Goal: Transaction & Acquisition: Purchase product/service

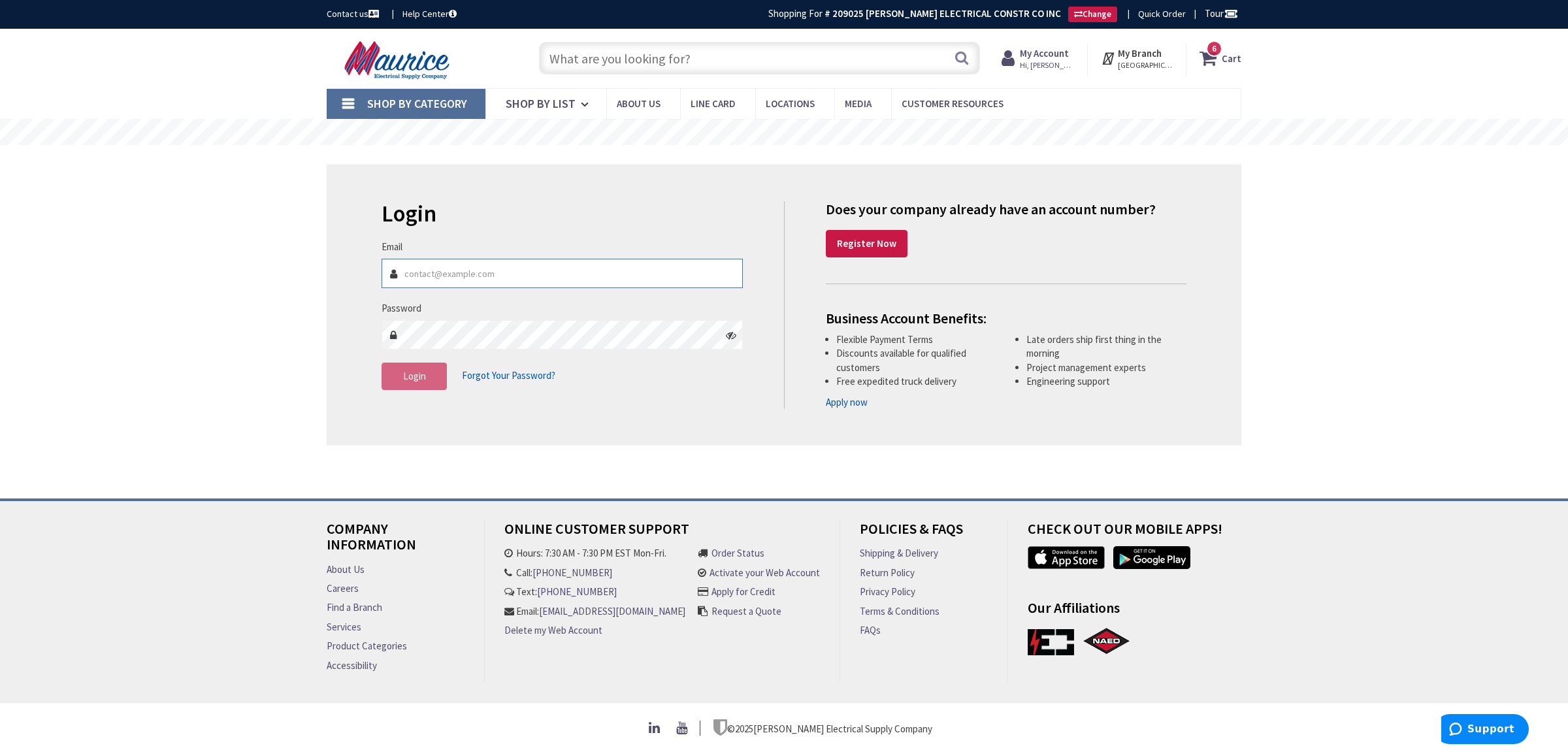
drag, startPoint x: 431, startPoint y: 282, endPoint x: 439, endPoint y: 279, distance: 8.5
click at [431, 282] on input "Email" at bounding box center [562, 273] width 361 height 30
type input "Matt@folkes-electric.com"
click at [415, 382] on span "Login" at bounding box center [414, 375] width 23 height 12
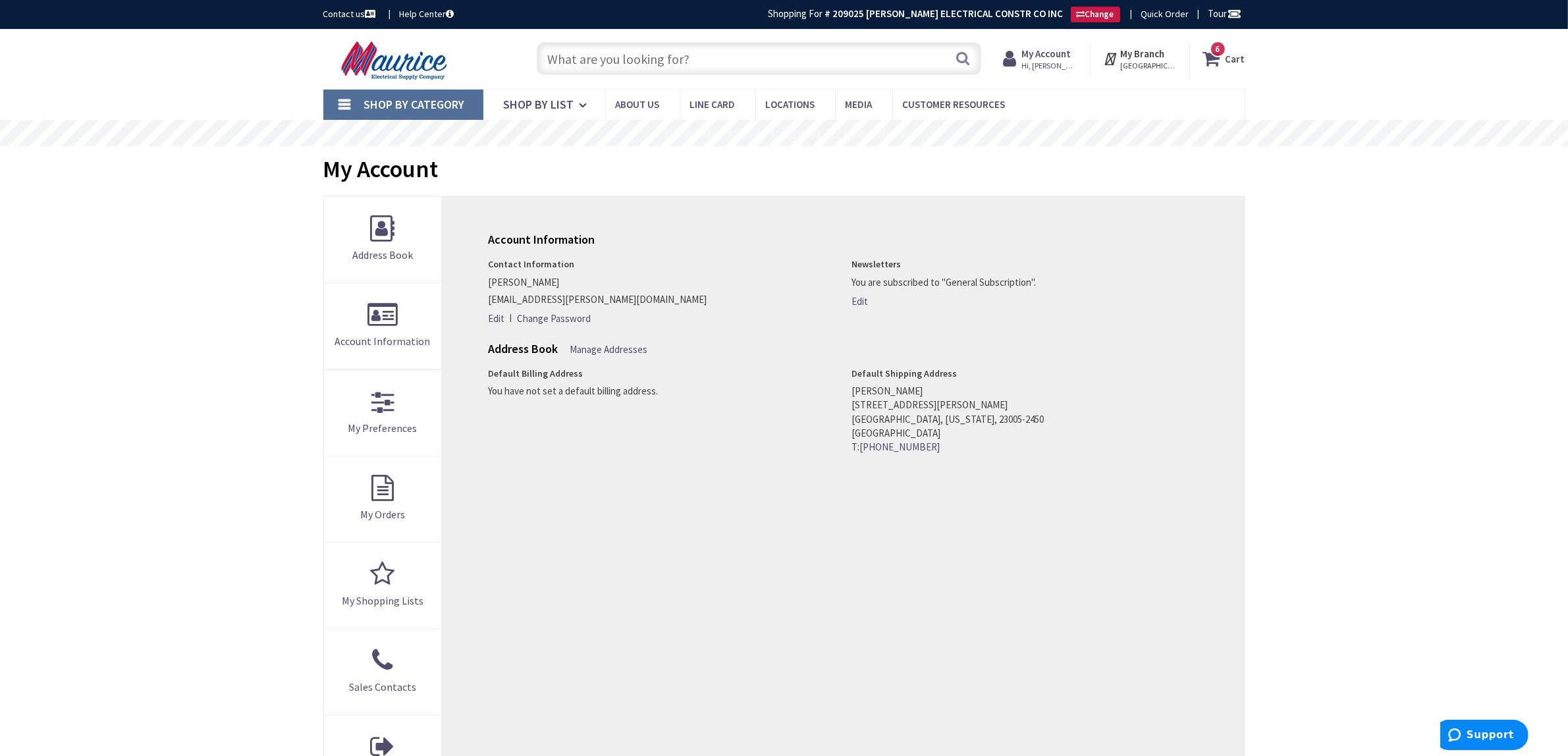
click at [623, 63] on input "text" at bounding box center [759, 58] width 444 height 33
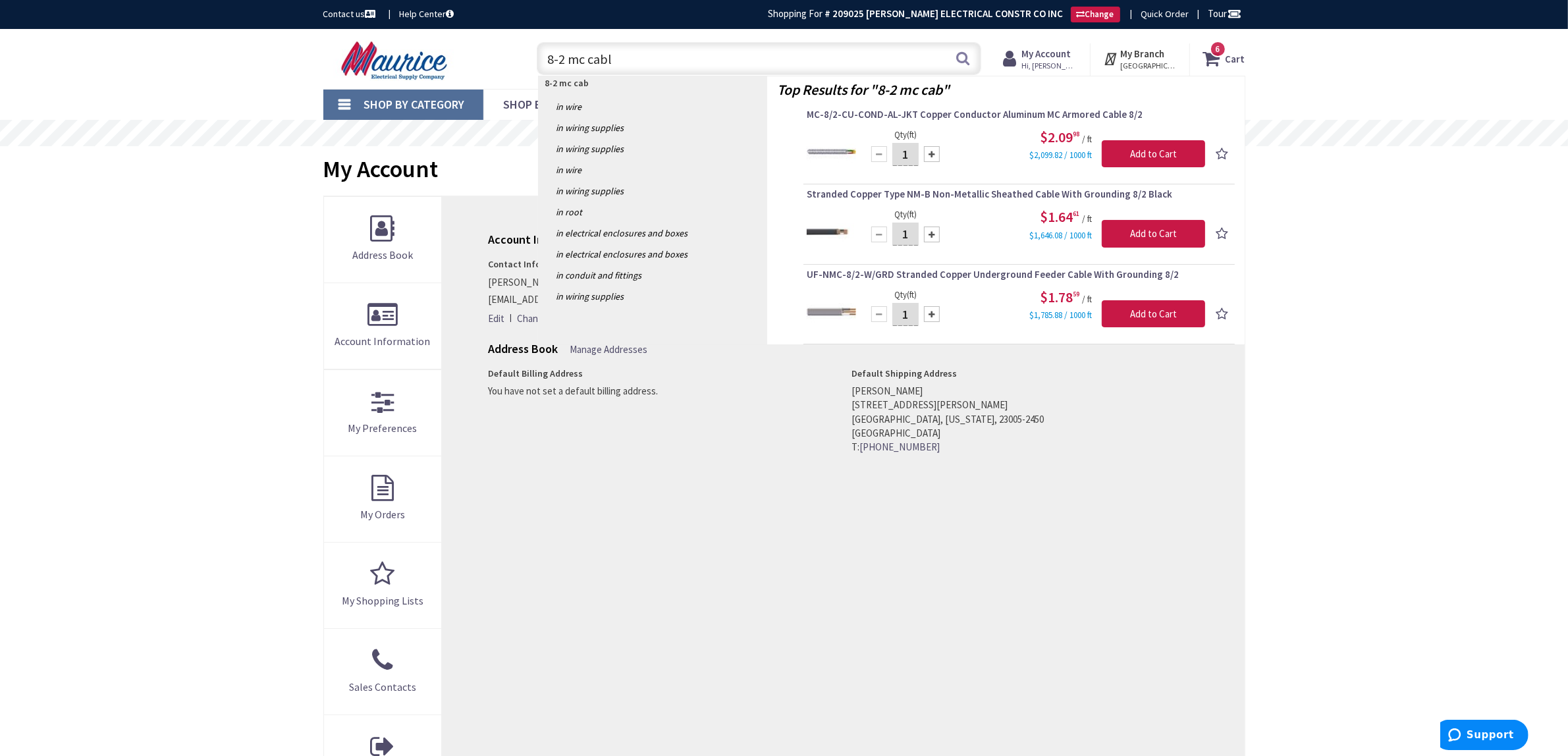
type input "8-2 mc cable"
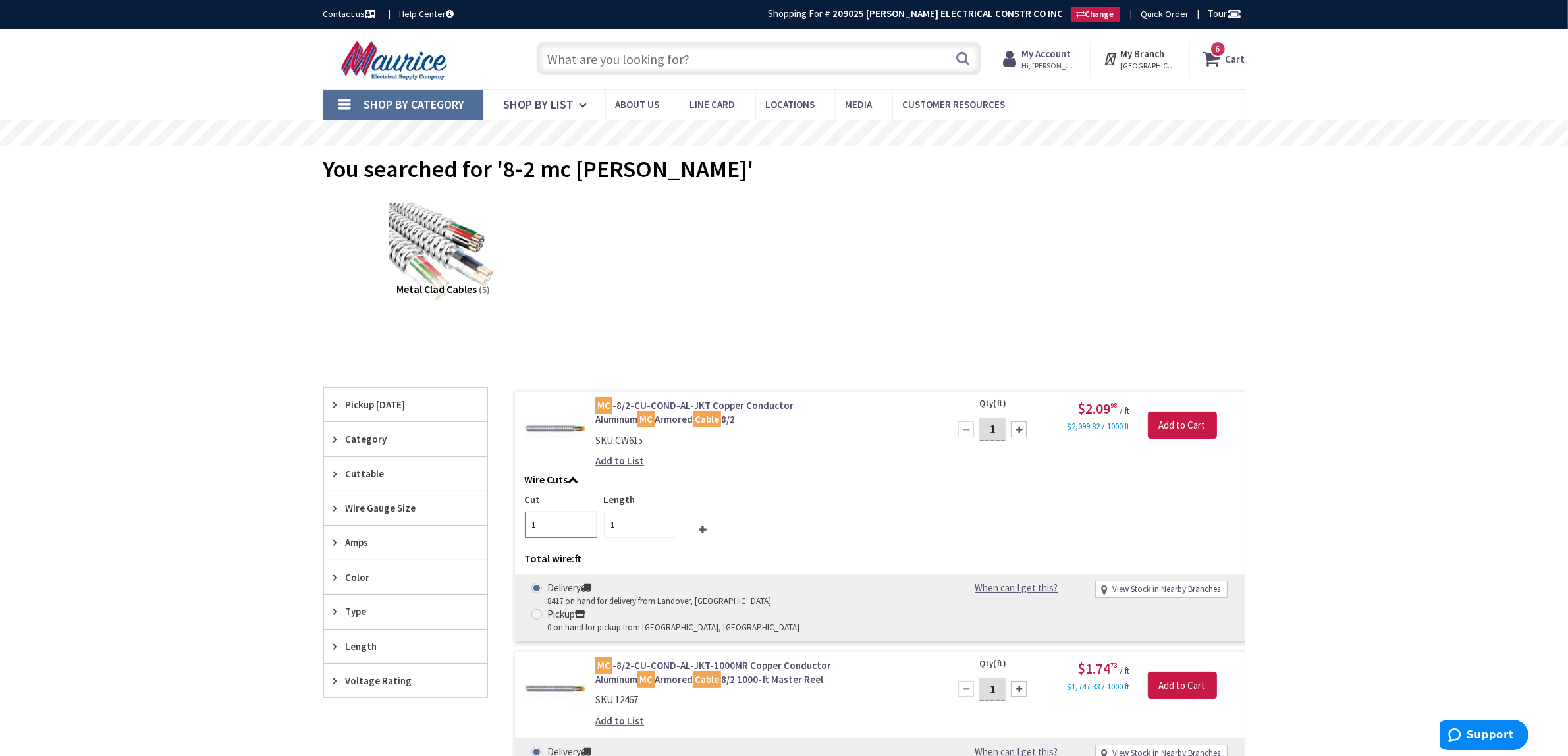
click at [548, 525] on input "1" at bounding box center [561, 525] width 73 height 26
type input "6"
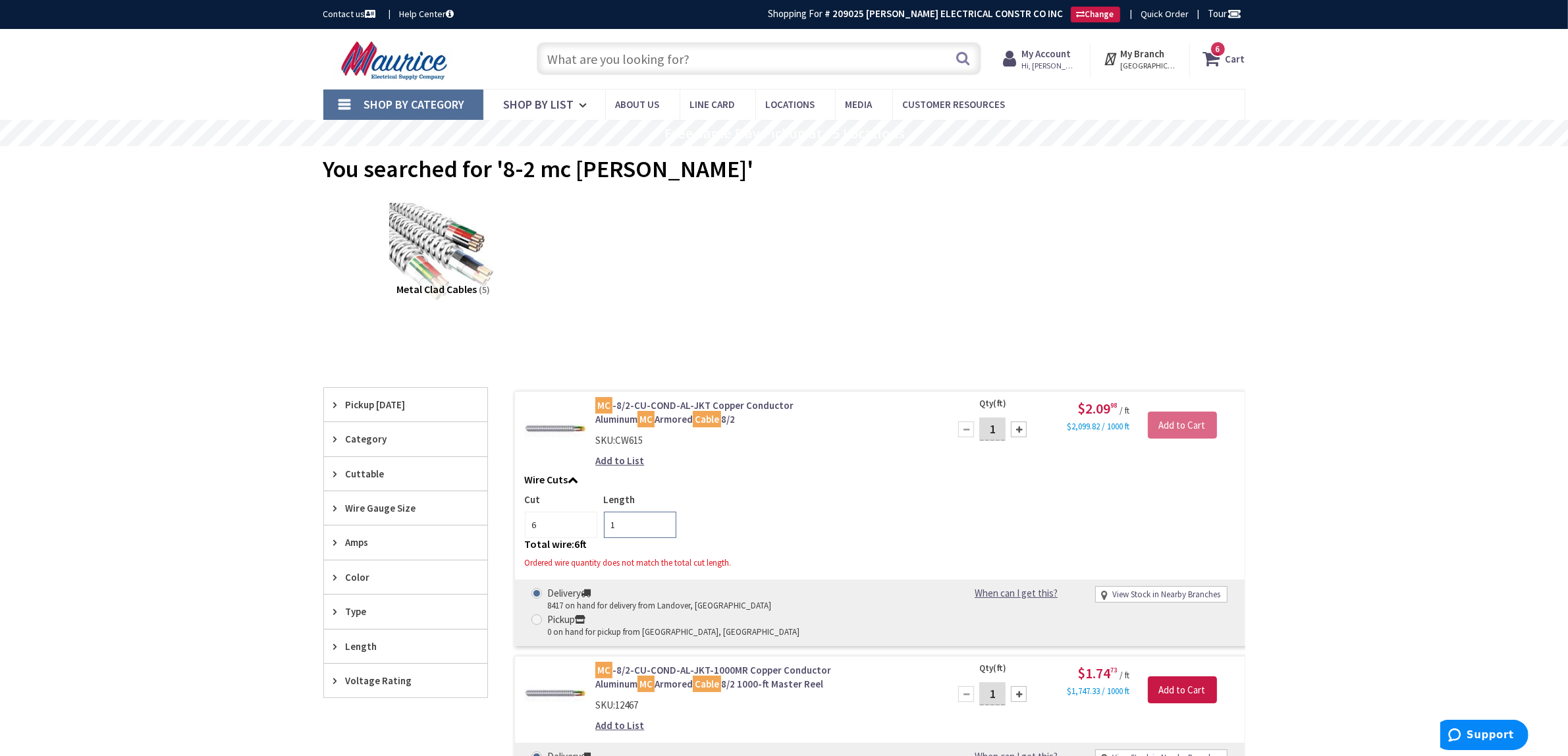
click at [628, 531] on input "1" at bounding box center [640, 525] width 73 height 26
type input "1"
type input "125"
click at [993, 424] on input "1" at bounding box center [992, 428] width 26 height 23
type input "750"
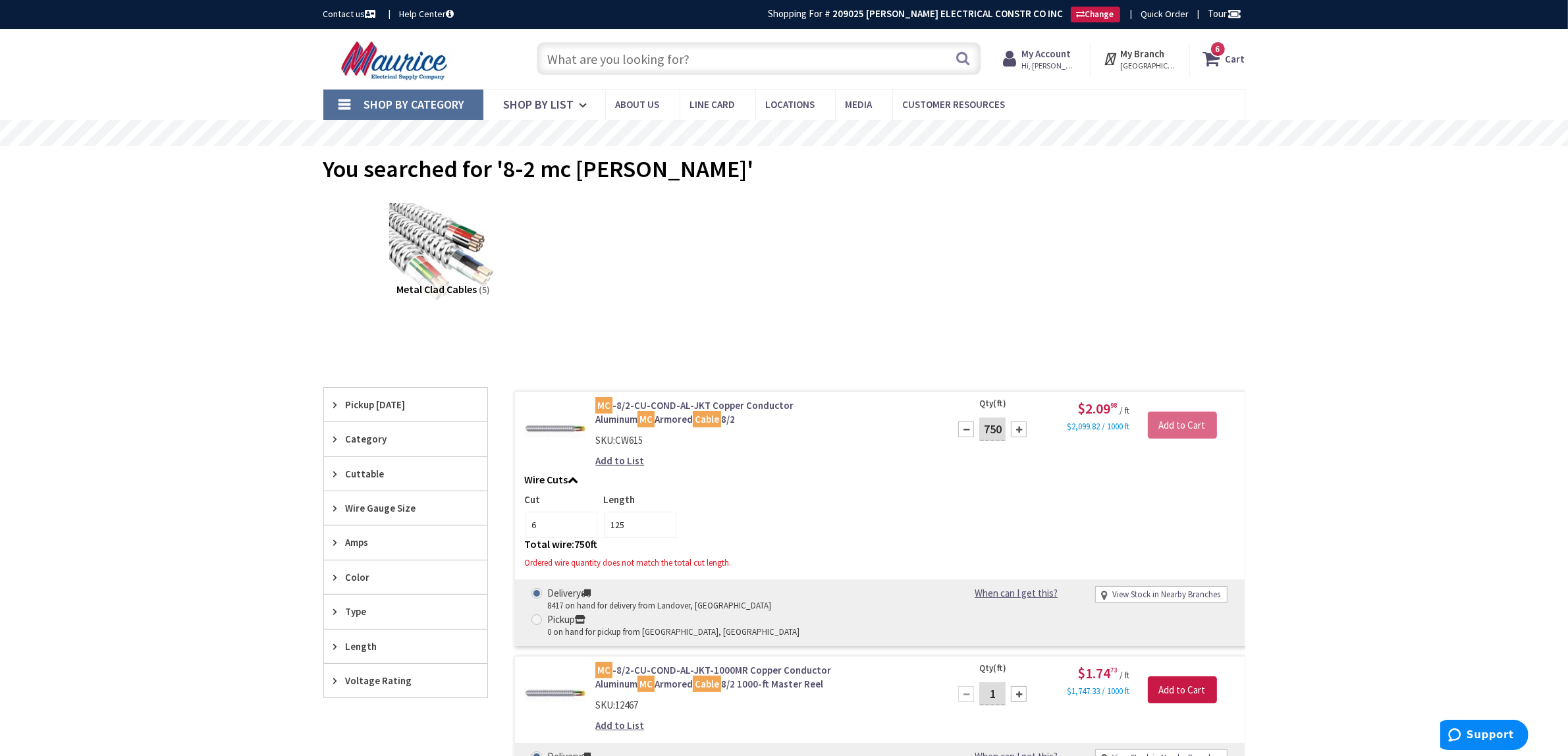
click at [985, 525] on div "Cut 6 Length 125" at bounding box center [879, 515] width 710 height 46
type input "750"
click at [965, 428] on div at bounding box center [966, 429] width 16 height 16
type input "749"
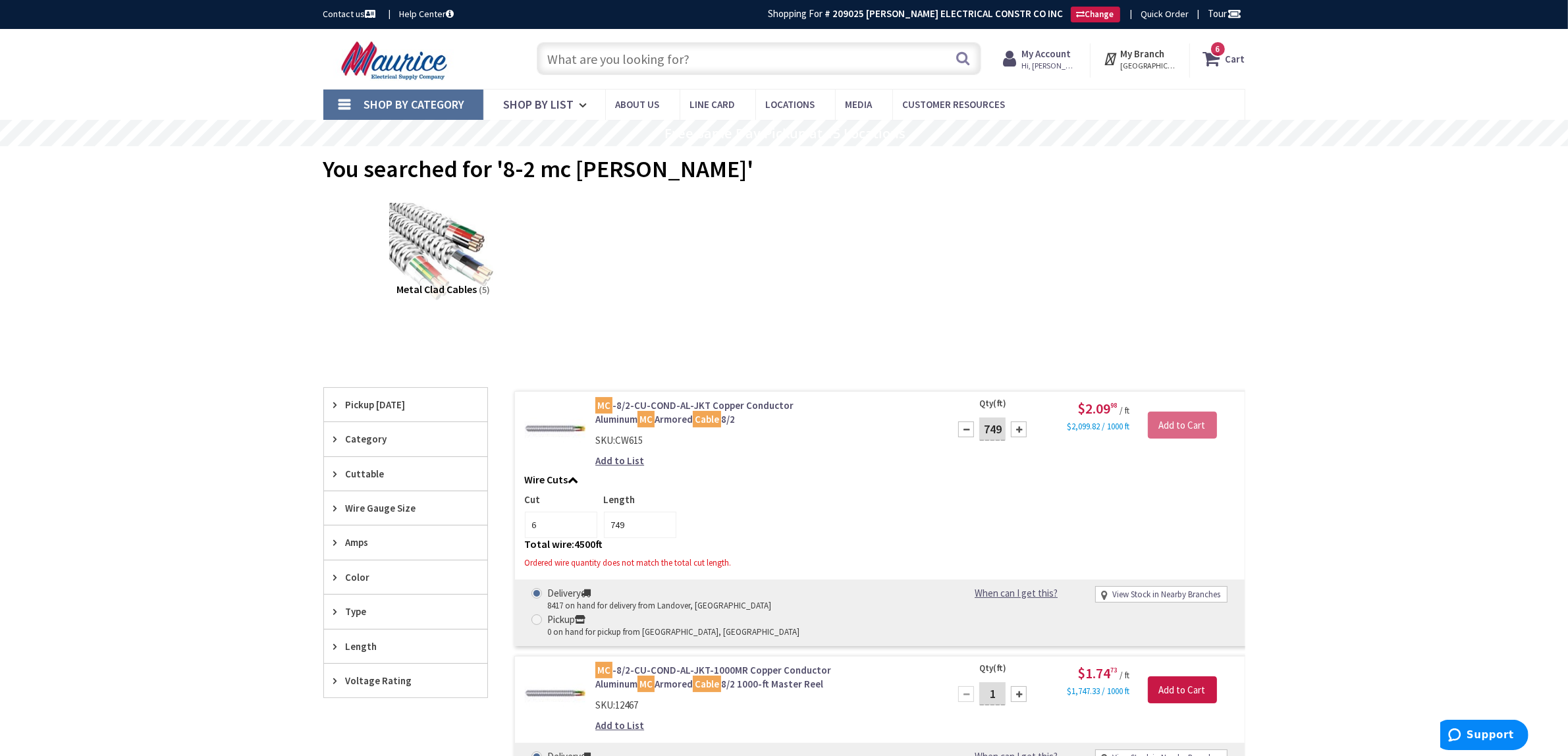
click at [965, 428] on div at bounding box center [966, 429] width 16 height 16
type input "748"
click at [965, 428] on div at bounding box center [966, 429] width 16 height 16
type input "747"
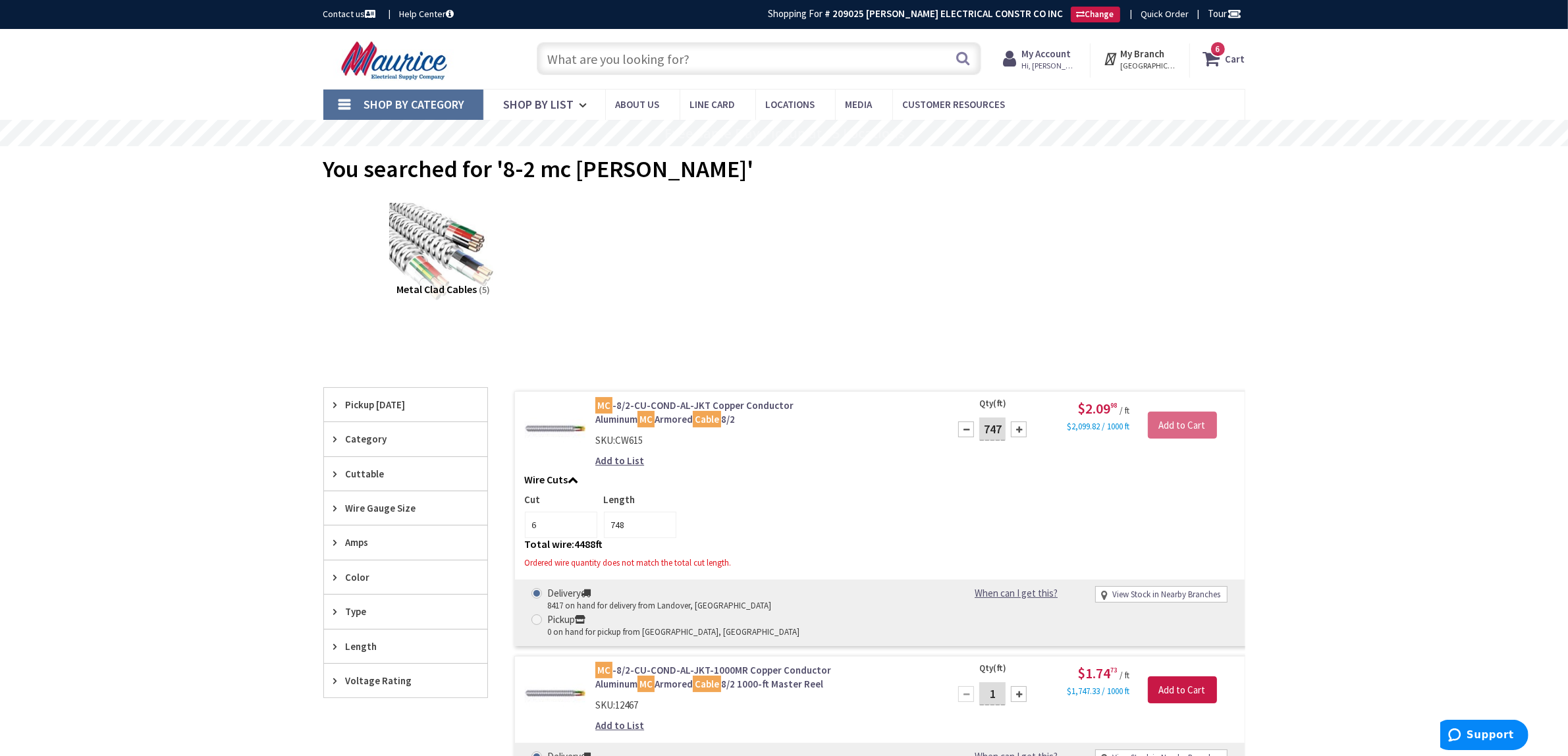
type input "747"
click at [965, 428] on div at bounding box center [966, 429] width 16 height 16
type input "746"
click at [965, 428] on div at bounding box center [966, 429] width 16 height 16
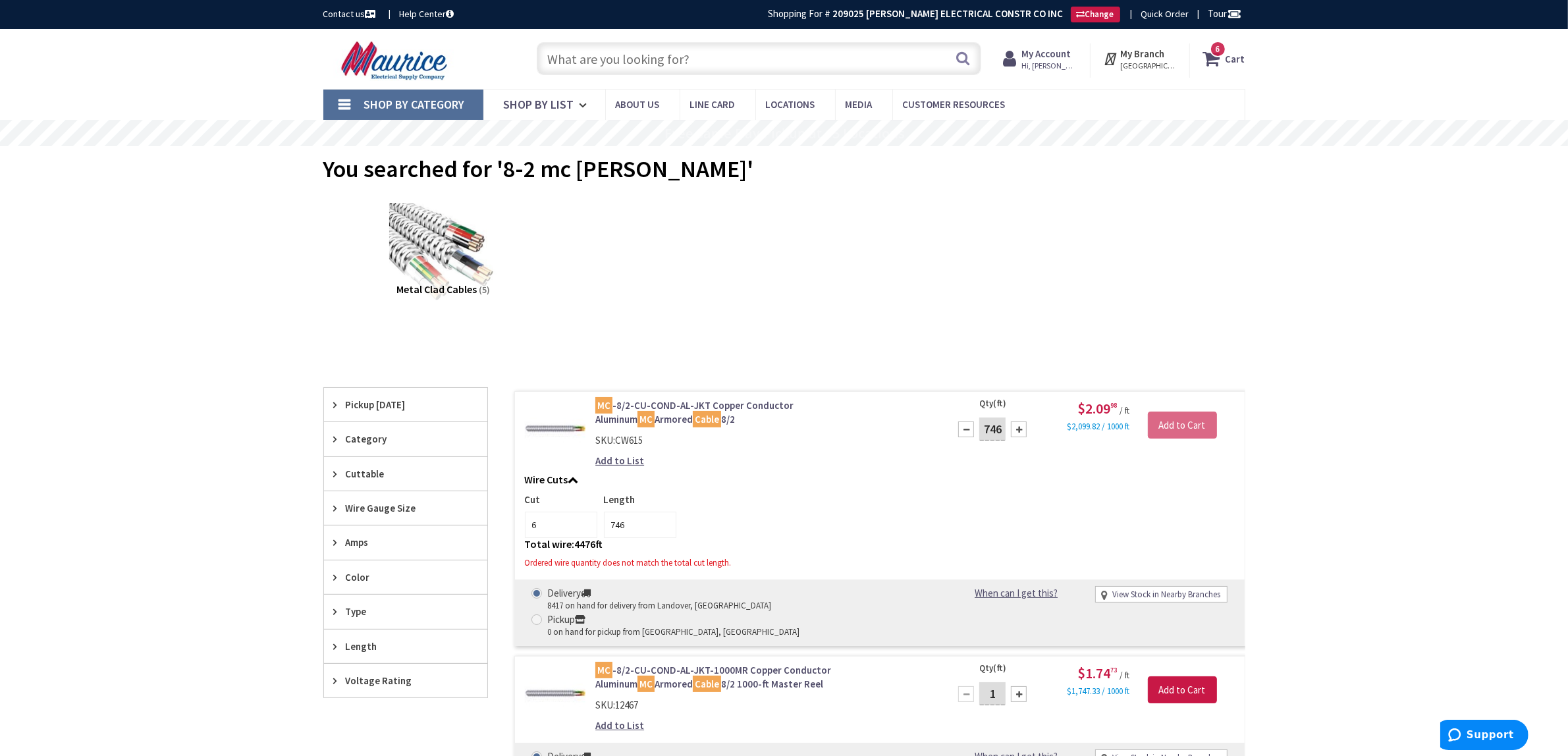
type input "745"
click at [583, 530] on input "5" at bounding box center [561, 525] width 73 height 26
click at [583, 530] on input "4" at bounding box center [561, 525] width 73 height 26
click at [583, 530] on input "3" at bounding box center [561, 525] width 73 height 26
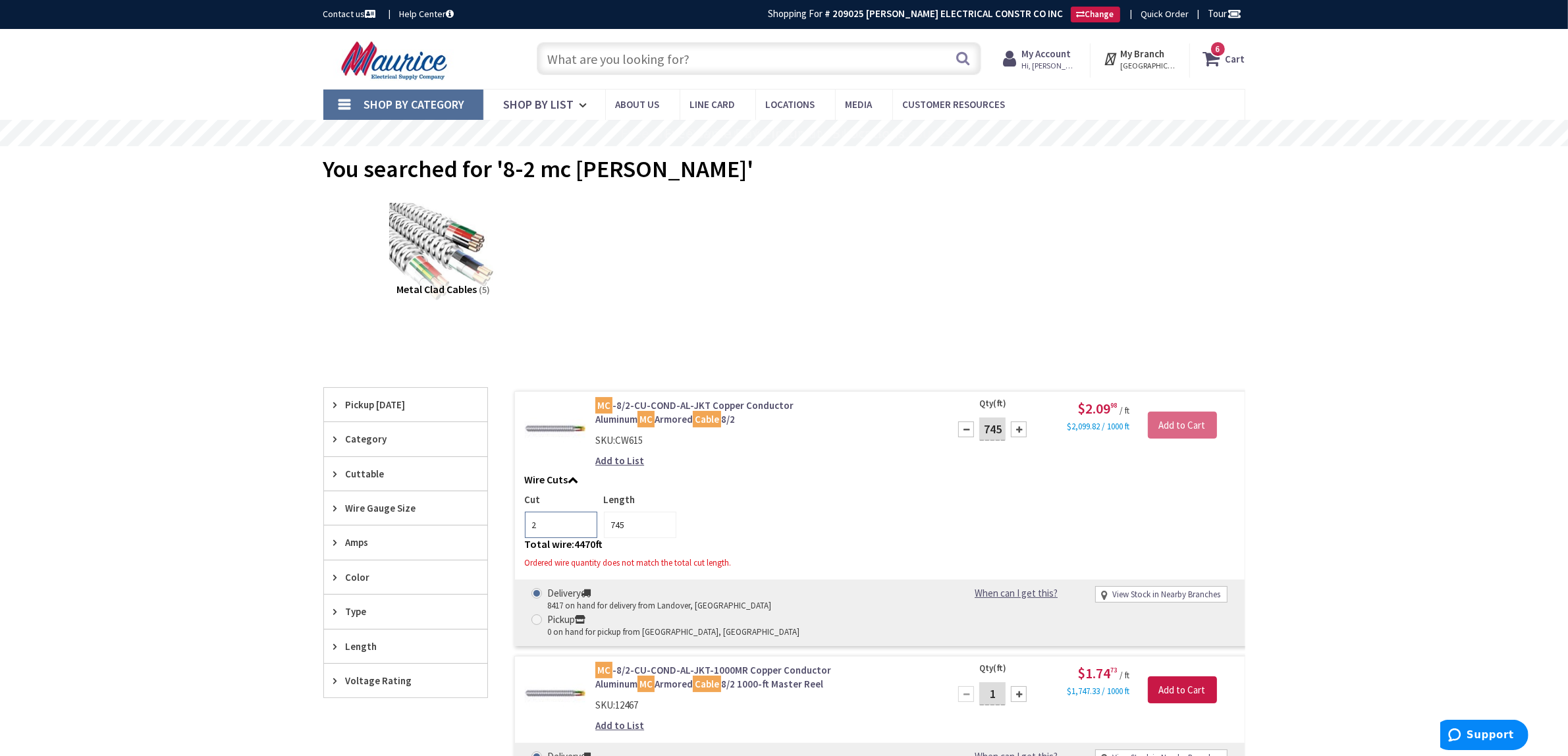
type input "2"
click at [583, 530] on input "2" at bounding box center [561, 525] width 73 height 26
click at [642, 525] on input "745" at bounding box center [640, 525] width 73 height 26
type input "7"
type input "125"
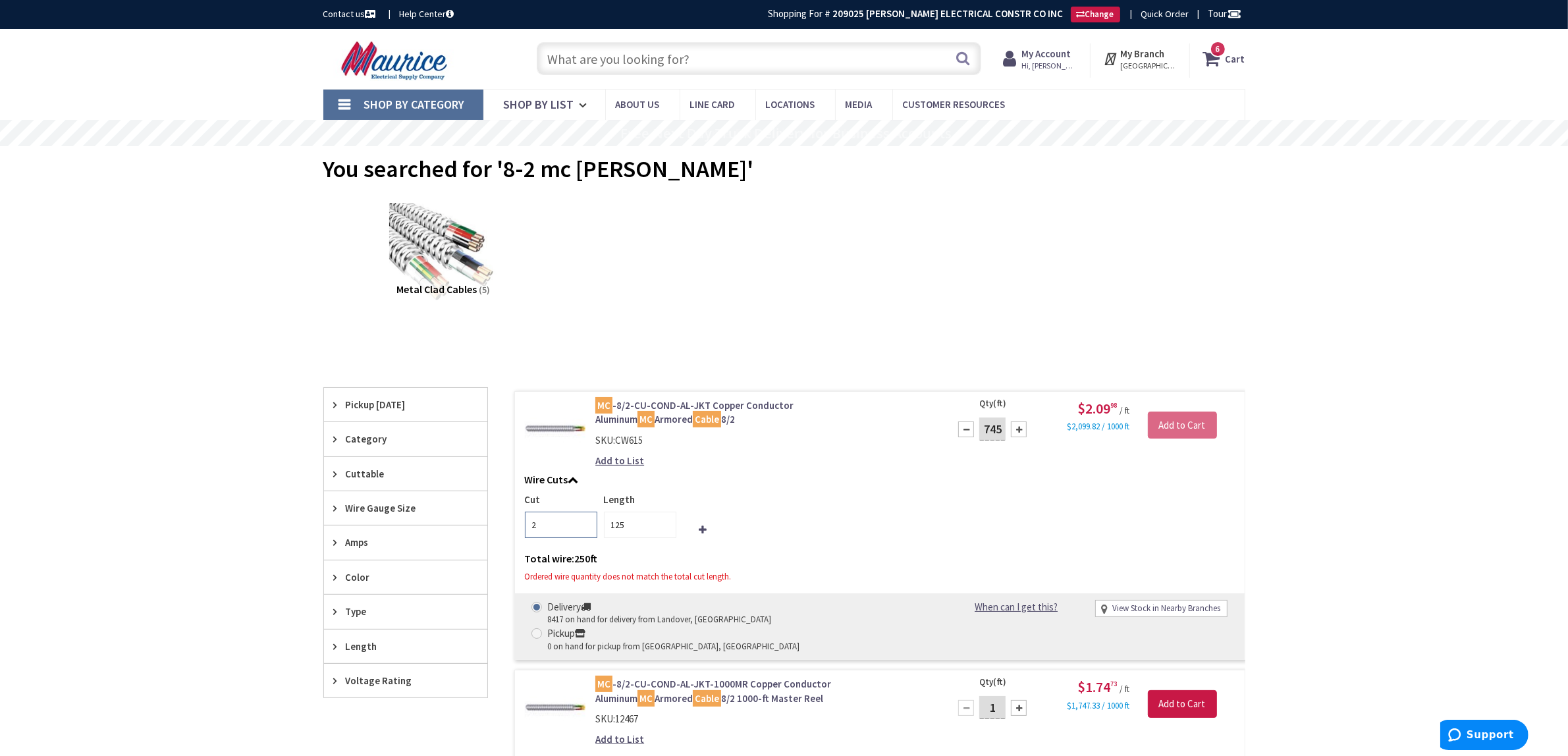
click at [548, 527] on input "2" at bounding box center [561, 525] width 73 height 26
click at [586, 525] on input "3" at bounding box center [561, 525] width 73 height 26
click at [586, 525] on input "4" at bounding box center [561, 525] width 73 height 26
click at [586, 525] on input "5" at bounding box center [561, 525] width 73 height 26
click at [586, 525] on input "6" at bounding box center [561, 525] width 73 height 26
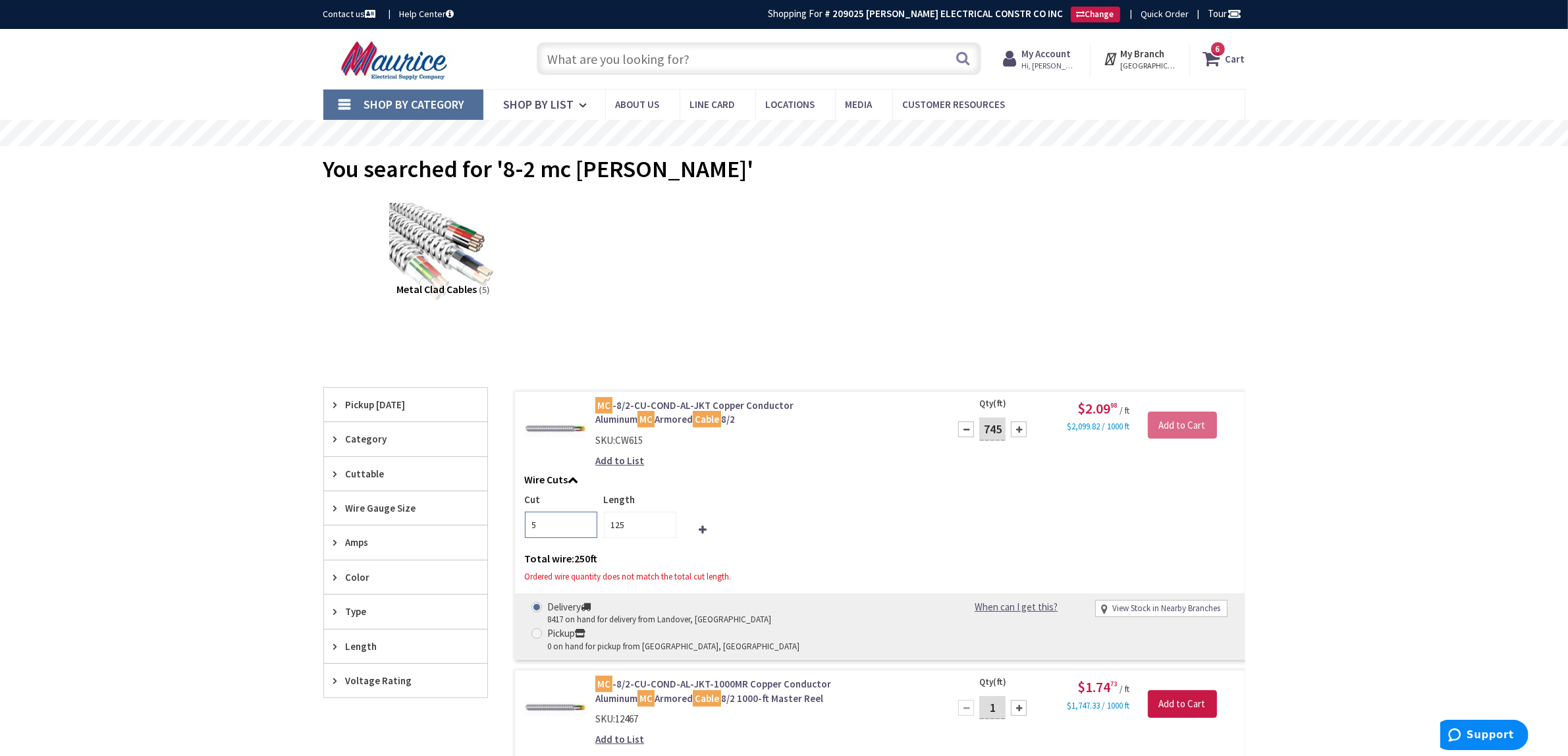
click at [585, 529] on input "5" at bounding box center [561, 525] width 73 height 26
type input "4"
click at [585, 529] on input "4" at bounding box center [561, 525] width 73 height 26
click at [809, 531] on div "Cut 4 Length 125" at bounding box center [879, 515] width 710 height 46
click at [788, 553] on h5 "Total wire: 500 ft" at bounding box center [879, 559] width 710 height 12
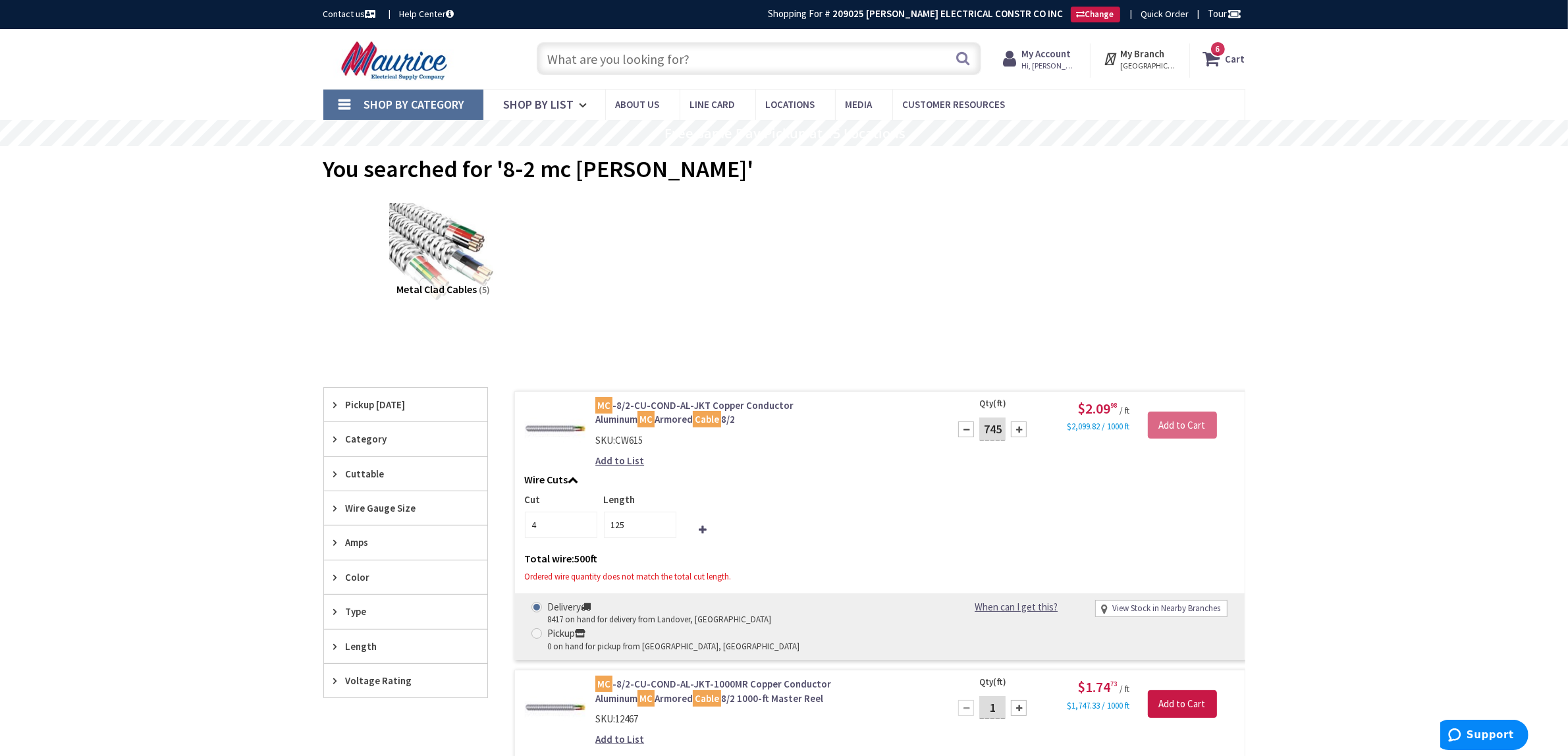
click at [952, 438] on div "745 Please select a quantity" at bounding box center [992, 429] width 85 height 26
click at [966, 435] on div at bounding box center [966, 429] width 16 height 16
type input "744"
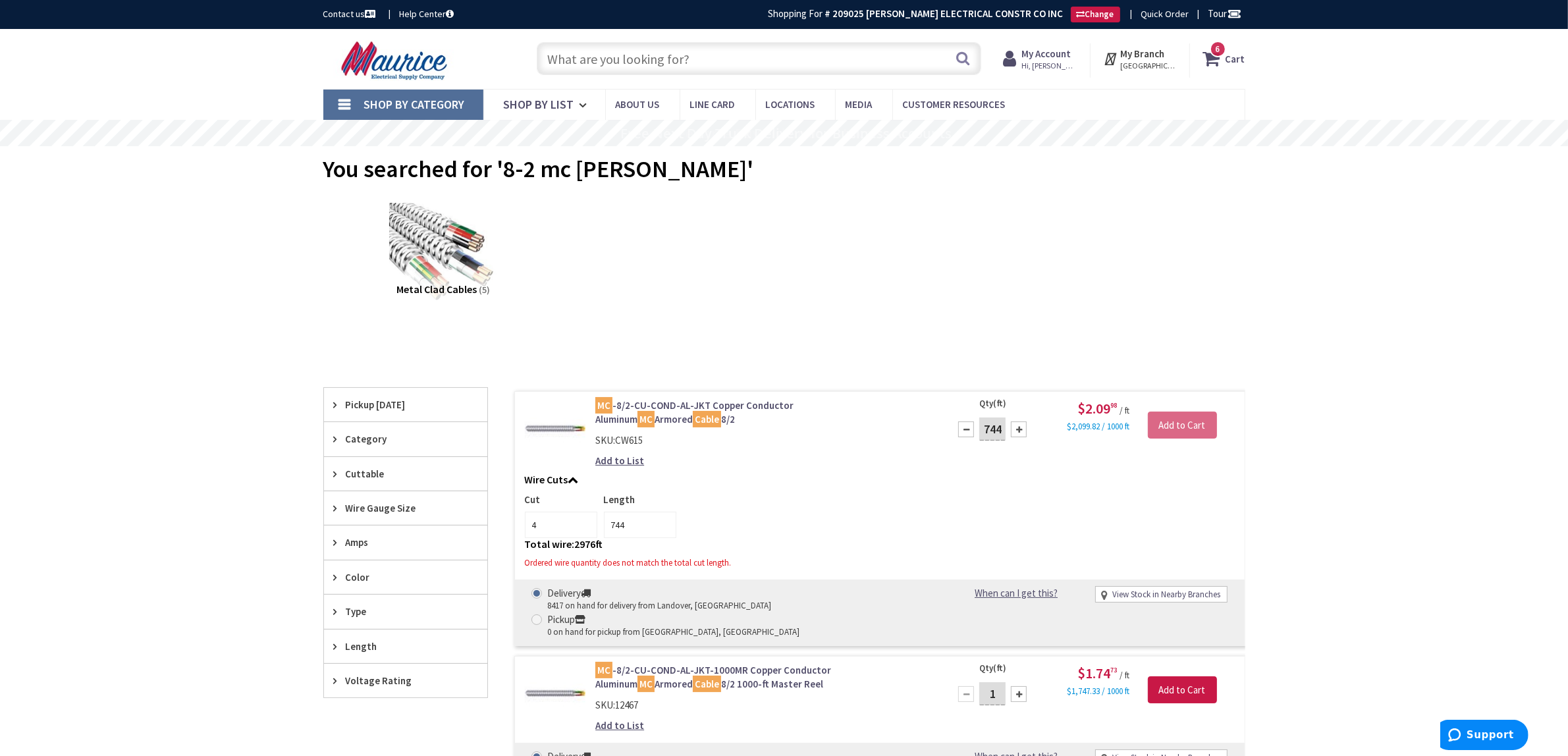
click at [966, 435] on div at bounding box center [966, 429] width 16 height 16
type input "743"
click at [966, 435] on div at bounding box center [966, 429] width 16 height 16
type input "742"
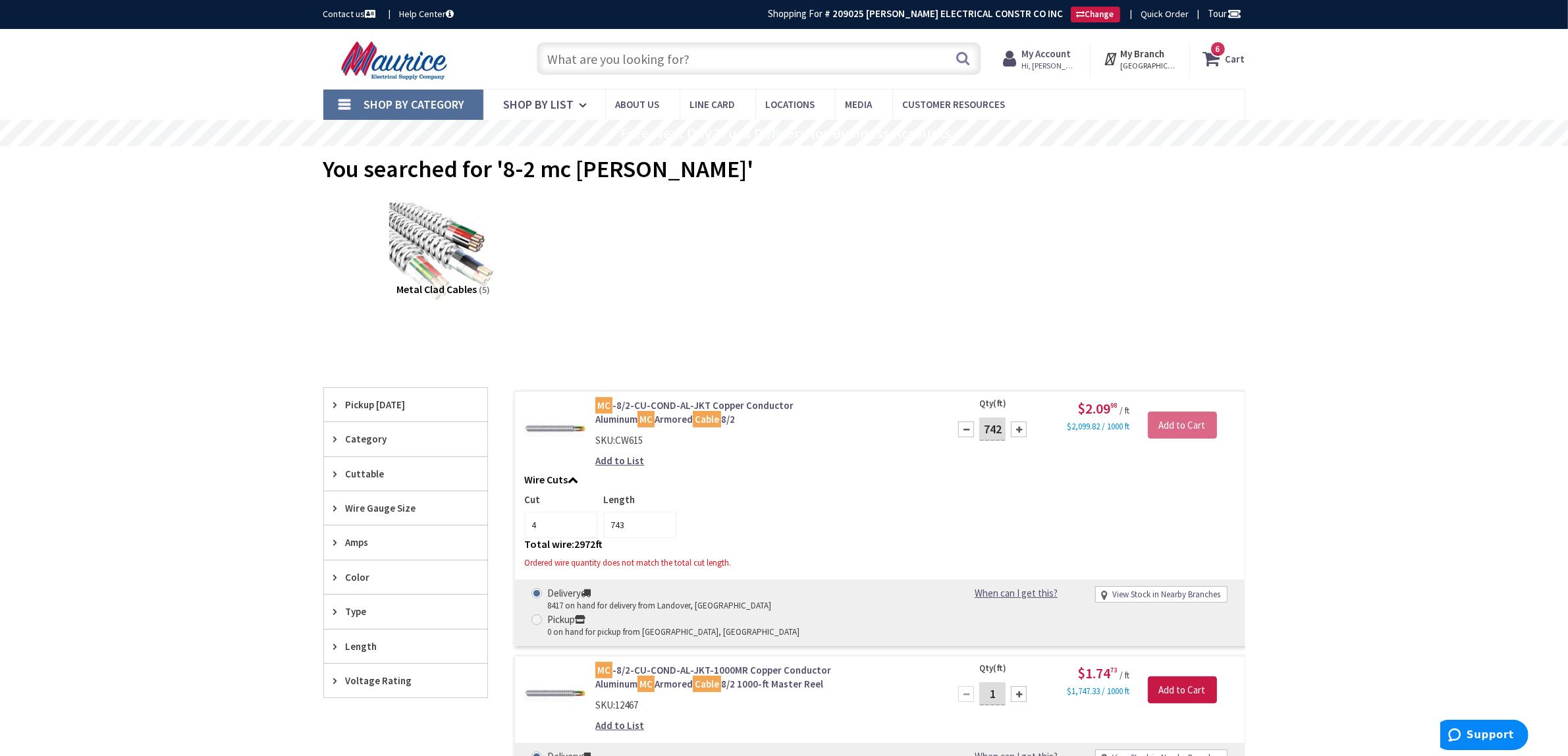
type input "742"
click at [966, 435] on div at bounding box center [966, 429] width 16 height 16
type input "741"
click at [966, 435] on div at bounding box center [966, 429] width 16 height 16
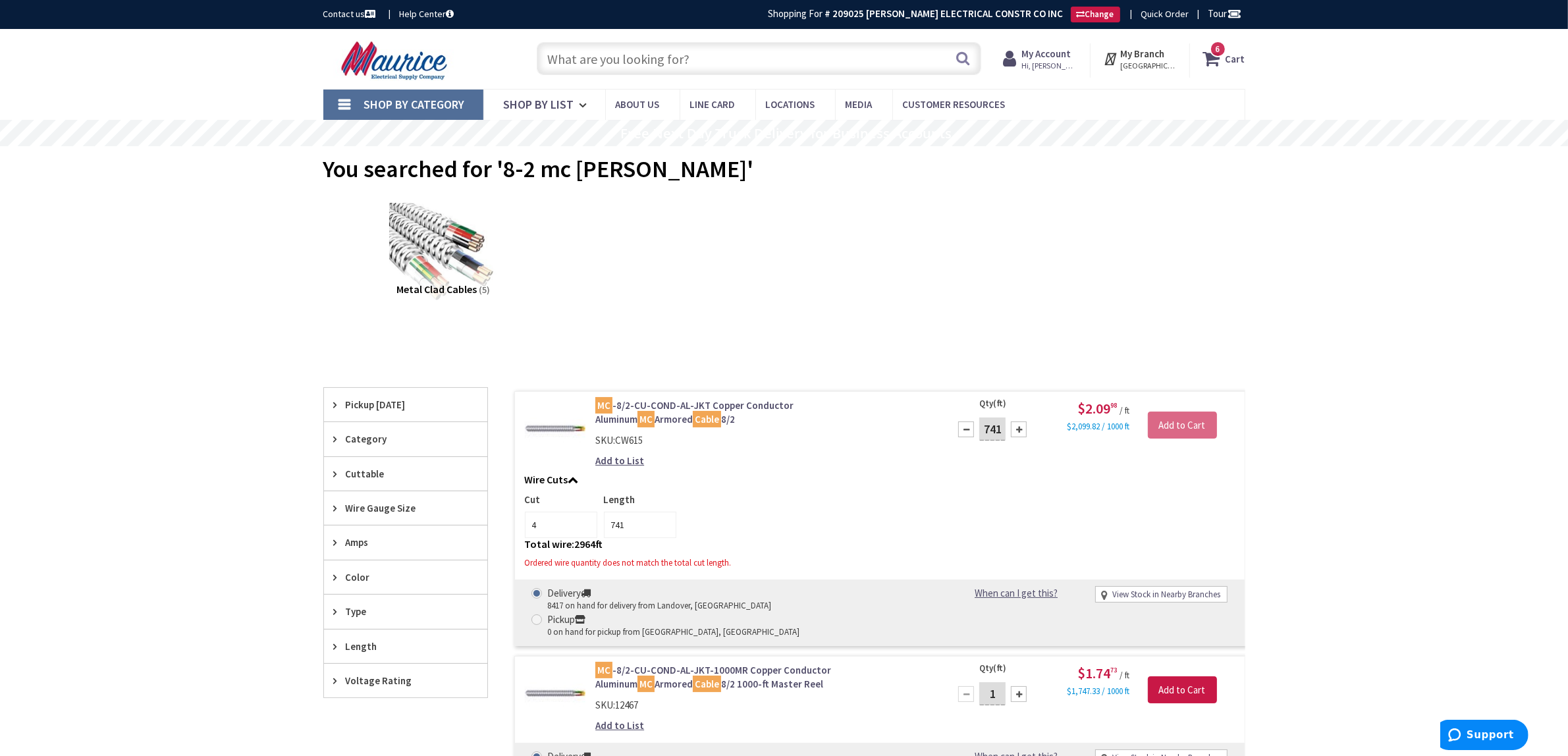
type input "740"
click at [966, 435] on div at bounding box center [966, 429] width 16 height 16
type input "739"
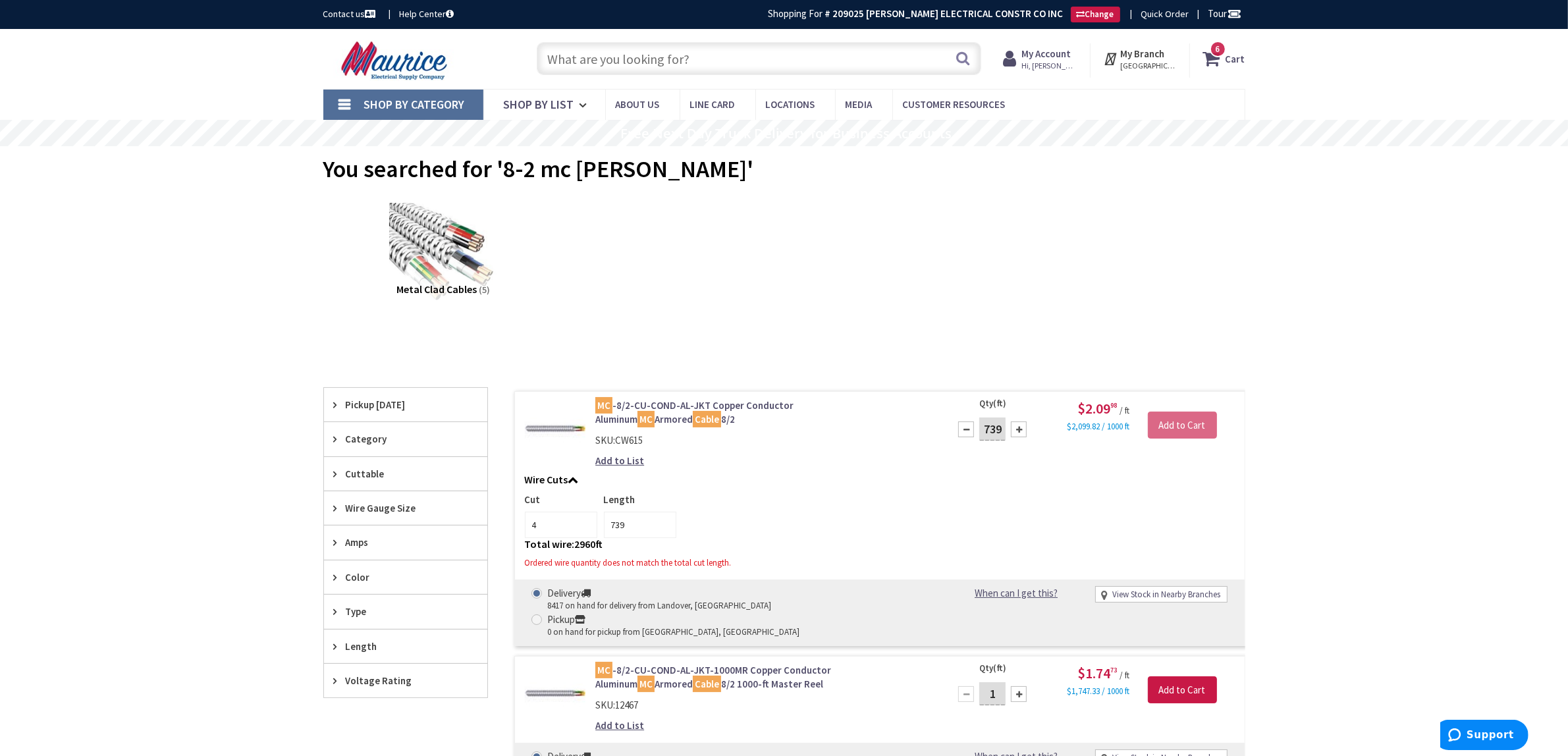
click at [966, 435] on div at bounding box center [966, 429] width 16 height 16
type input "738"
click at [966, 438] on div at bounding box center [966, 429] width 16 height 16
type input "737"
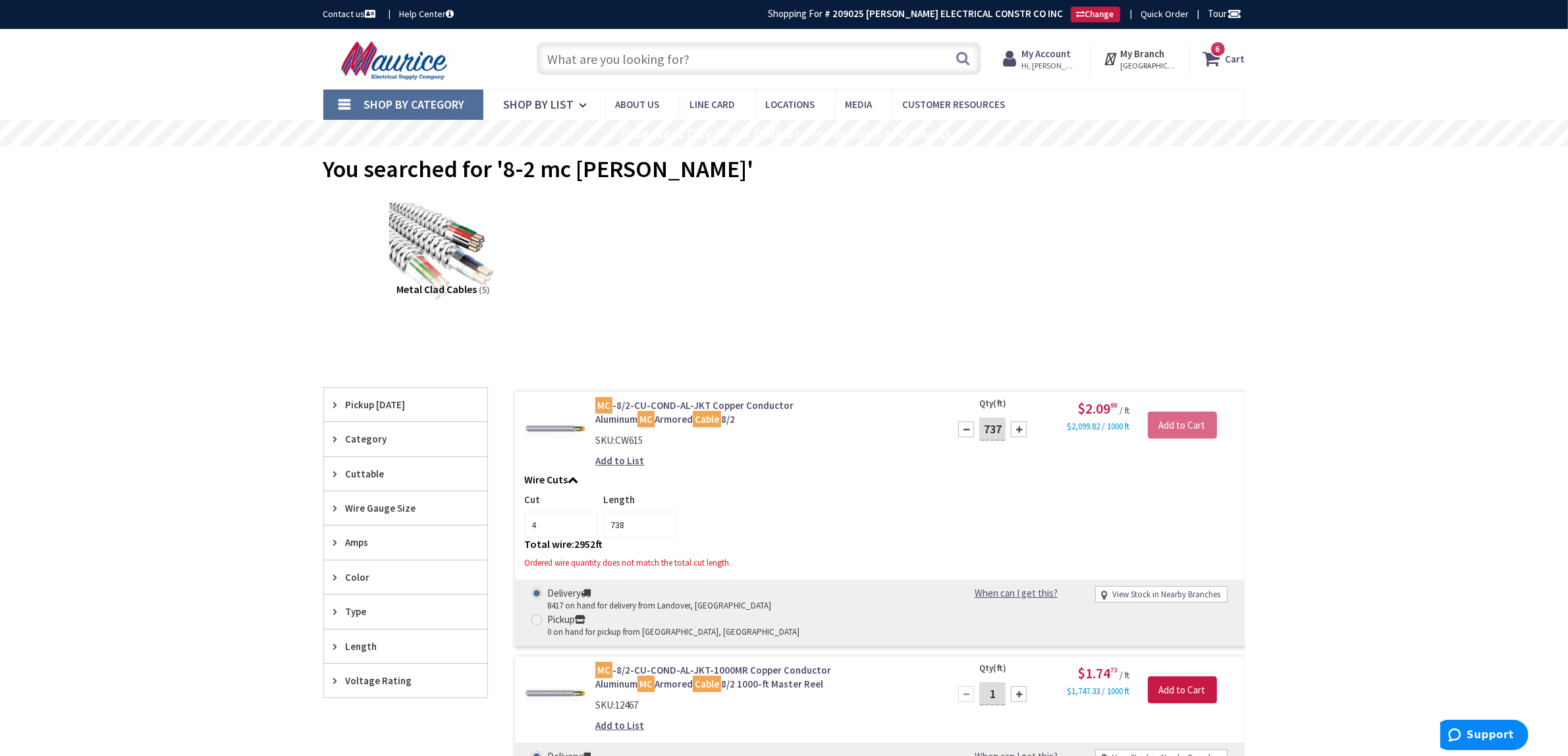
type input "737"
click at [966, 438] on div at bounding box center [966, 429] width 16 height 16
type input "736"
click at [966, 438] on div at bounding box center [966, 429] width 16 height 16
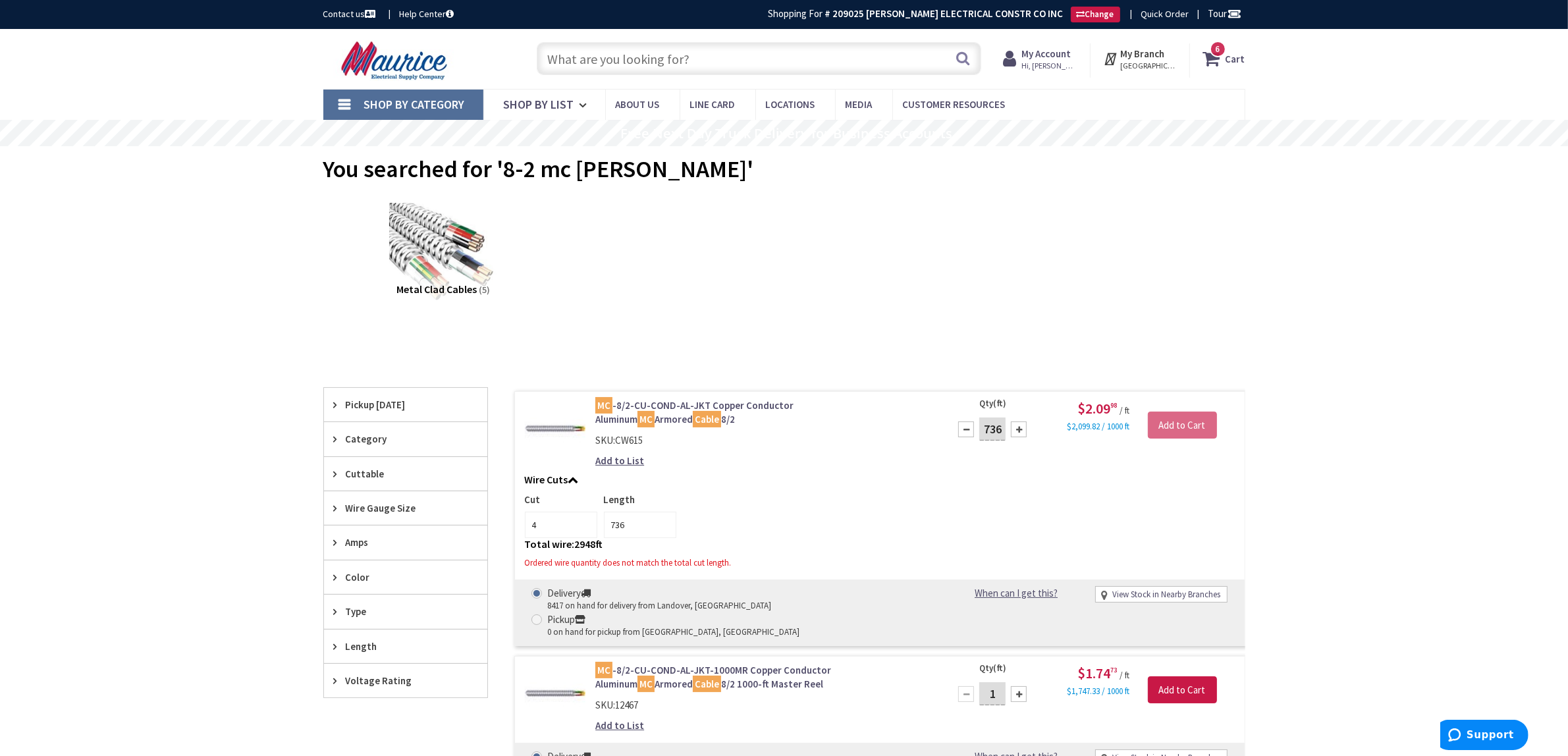
type input "735"
click at [966, 438] on div at bounding box center [966, 429] width 16 height 16
type input "734"
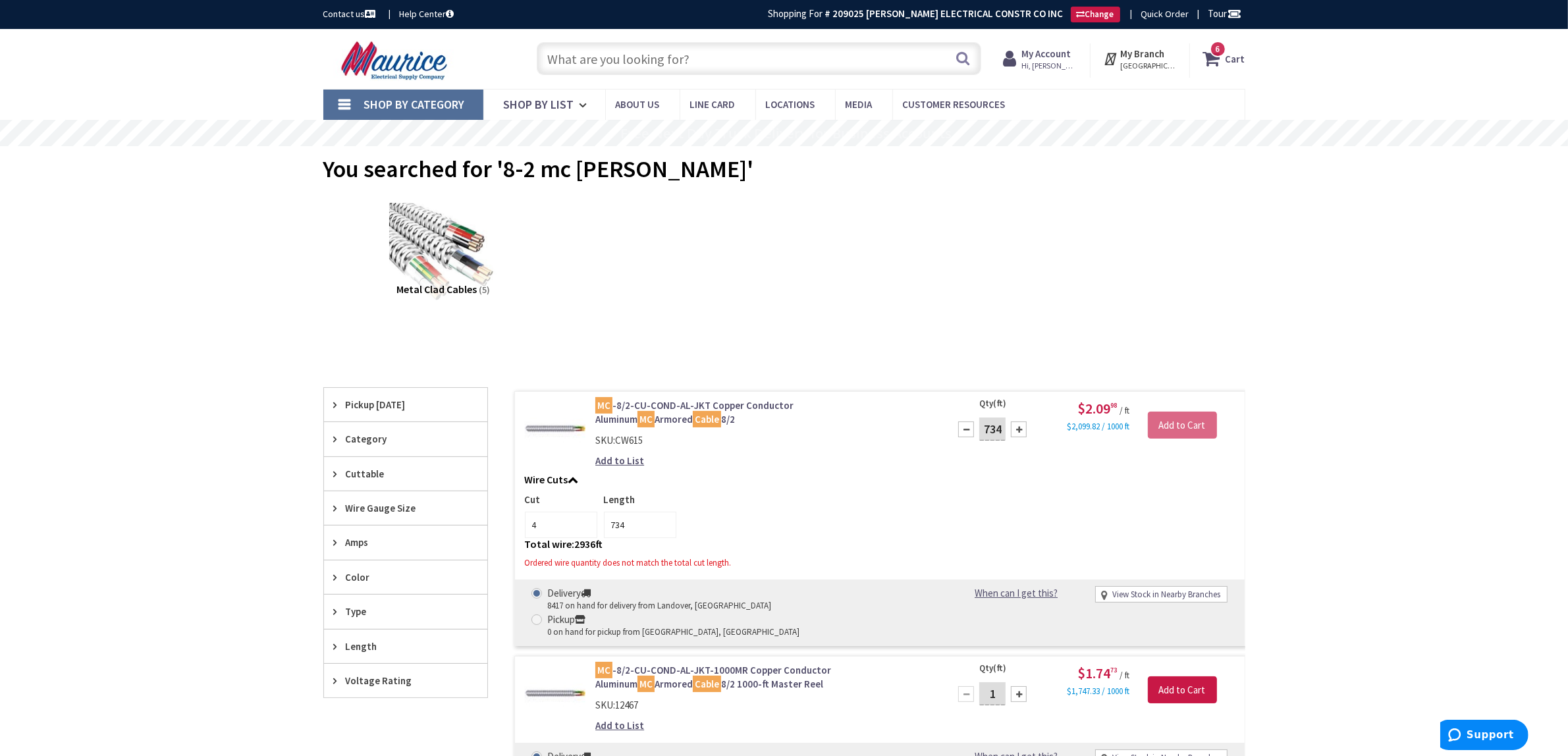
click at [966, 438] on div at bounding box center [966, 429] width 16 height 16
type input "733"
click at [966, 438] on div at bounding box center [966, 429] width 16 height 16
type input "732"
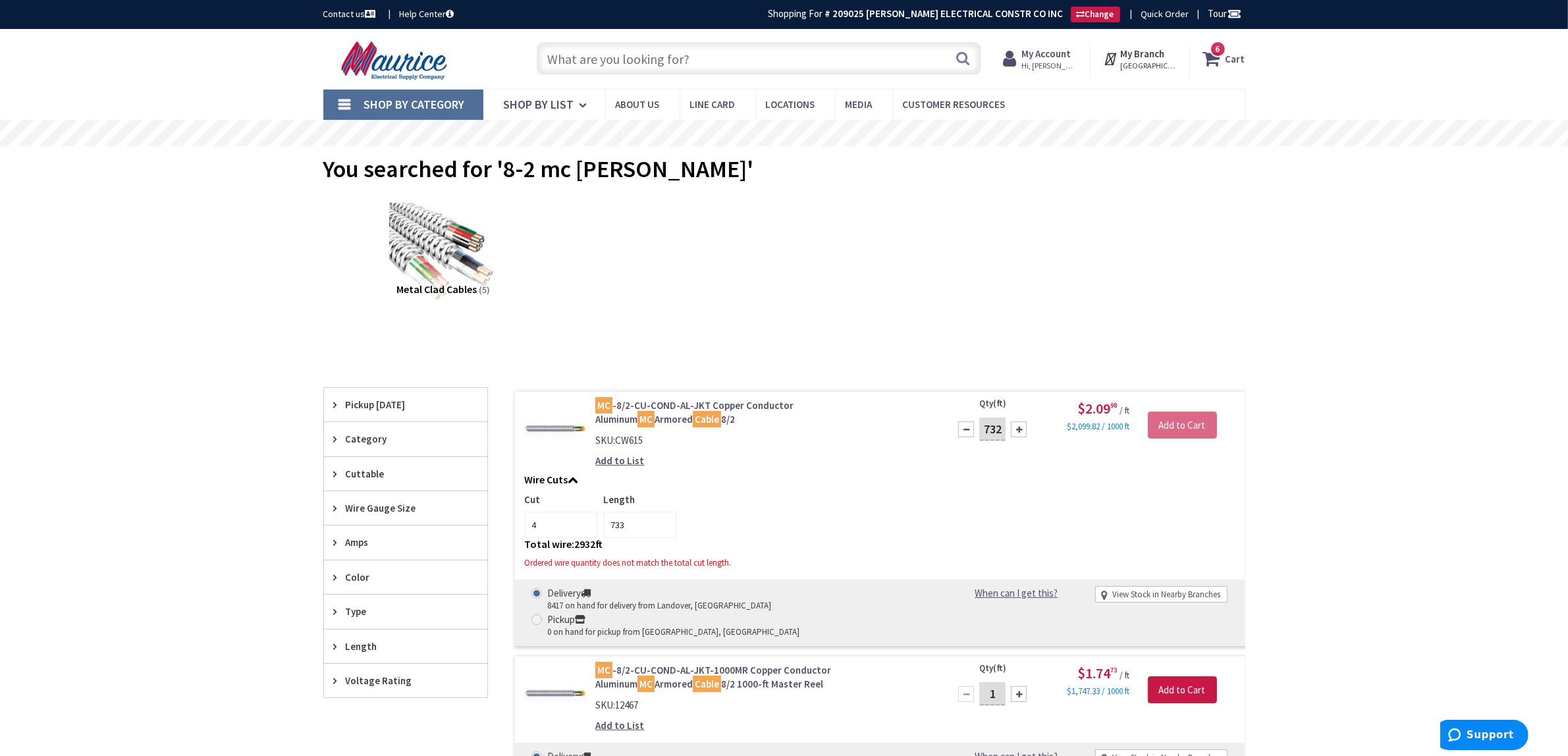
type input "732"
click at [966, 438] on div at bounding box center [966, 429] width 16 height 16
type input "731"
click at [966, 438] on div at bounding box center [966, 429] width 16 height 16
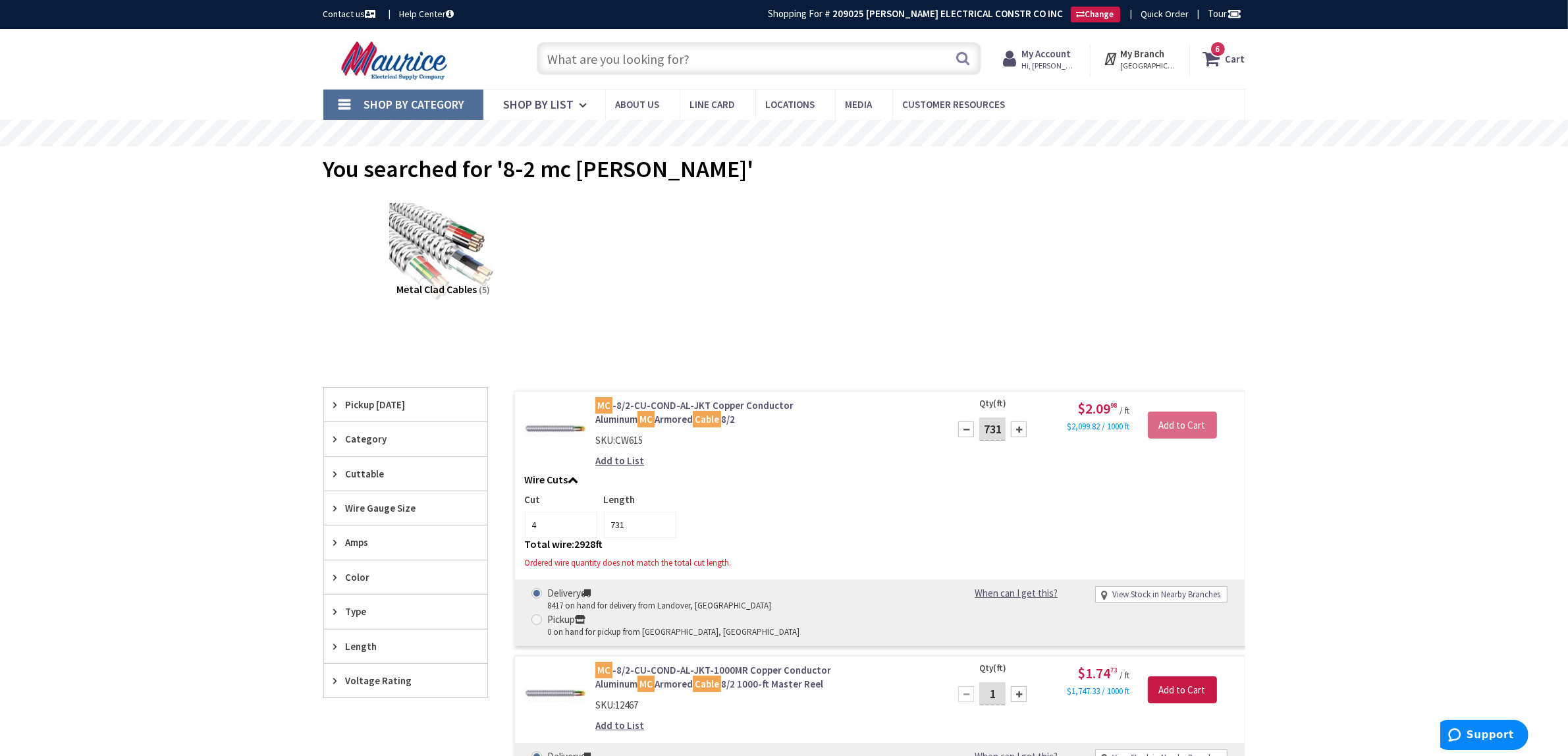
type input "730"
click at [966, 438] on div at bounding box center [966, 429] width 16 height 16
type input "729"
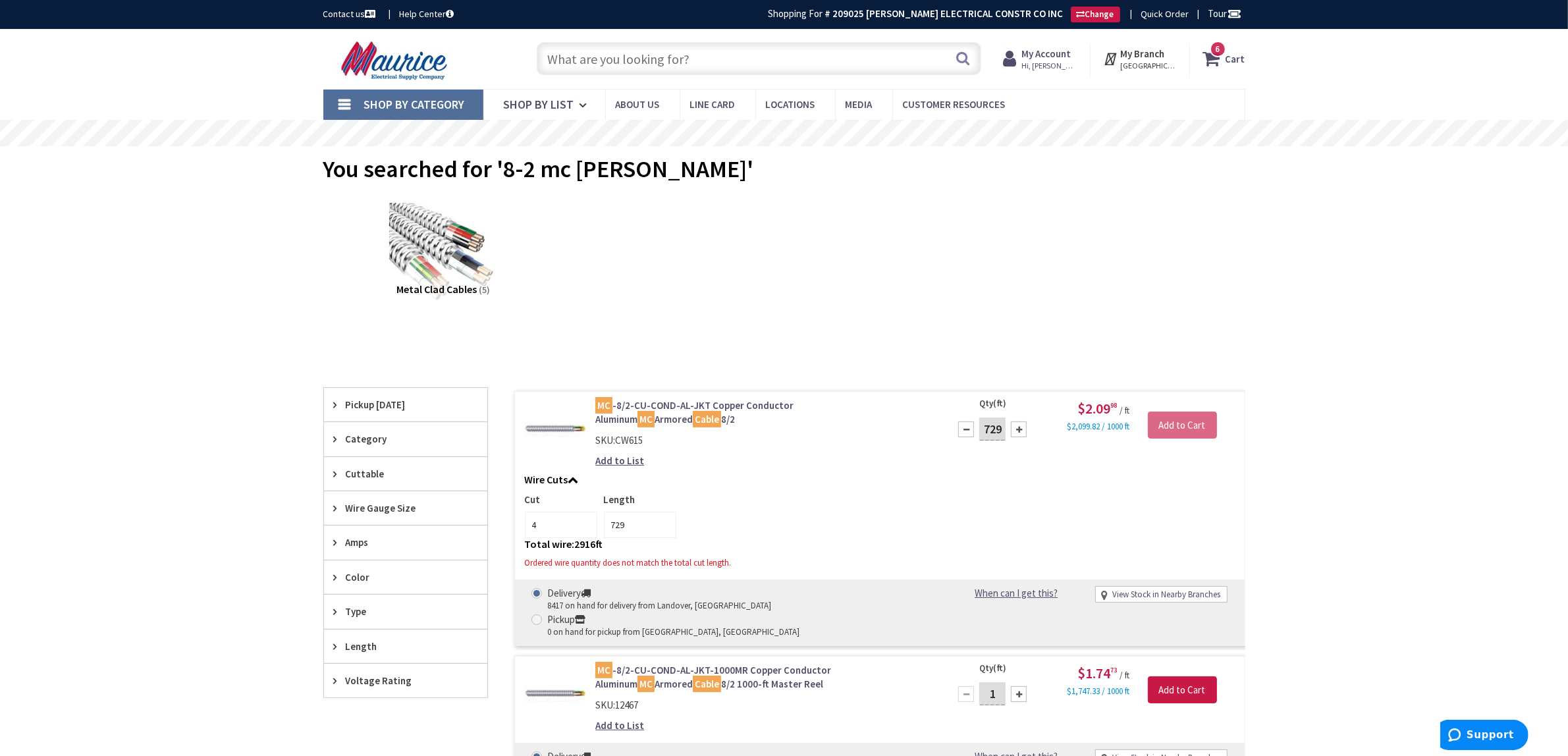
click at [966, 438] on div at bounding box center [966, 429] width 16 height 16
type input "728"
click at [542, 614] on span at bounding box center [536, 619] width 10 height 10
click at [543, 615] on input "Pickup 0 on hand for pickup from Richmond, VA" at bounding box center [539, 619] width 8 height 8
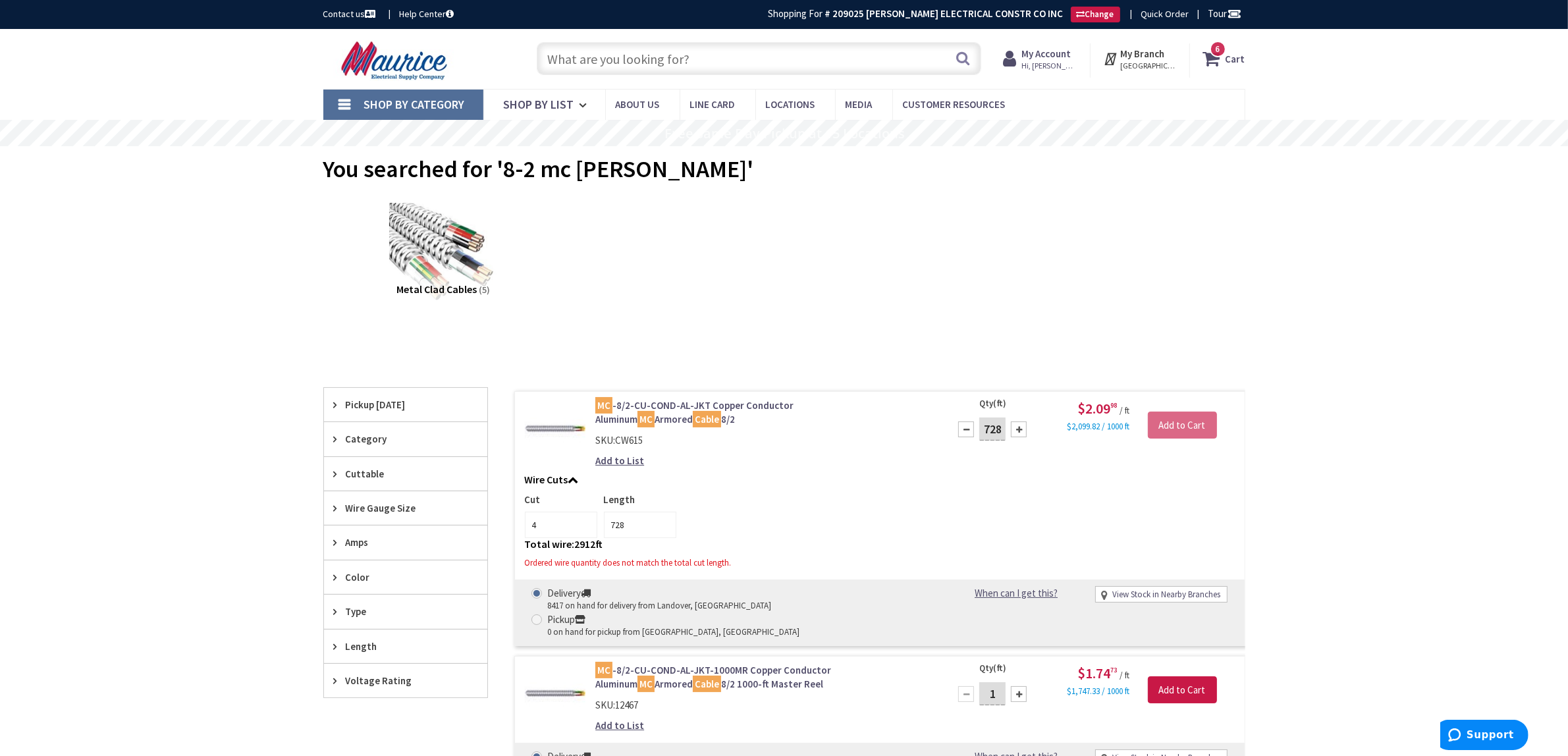
radio input "true"
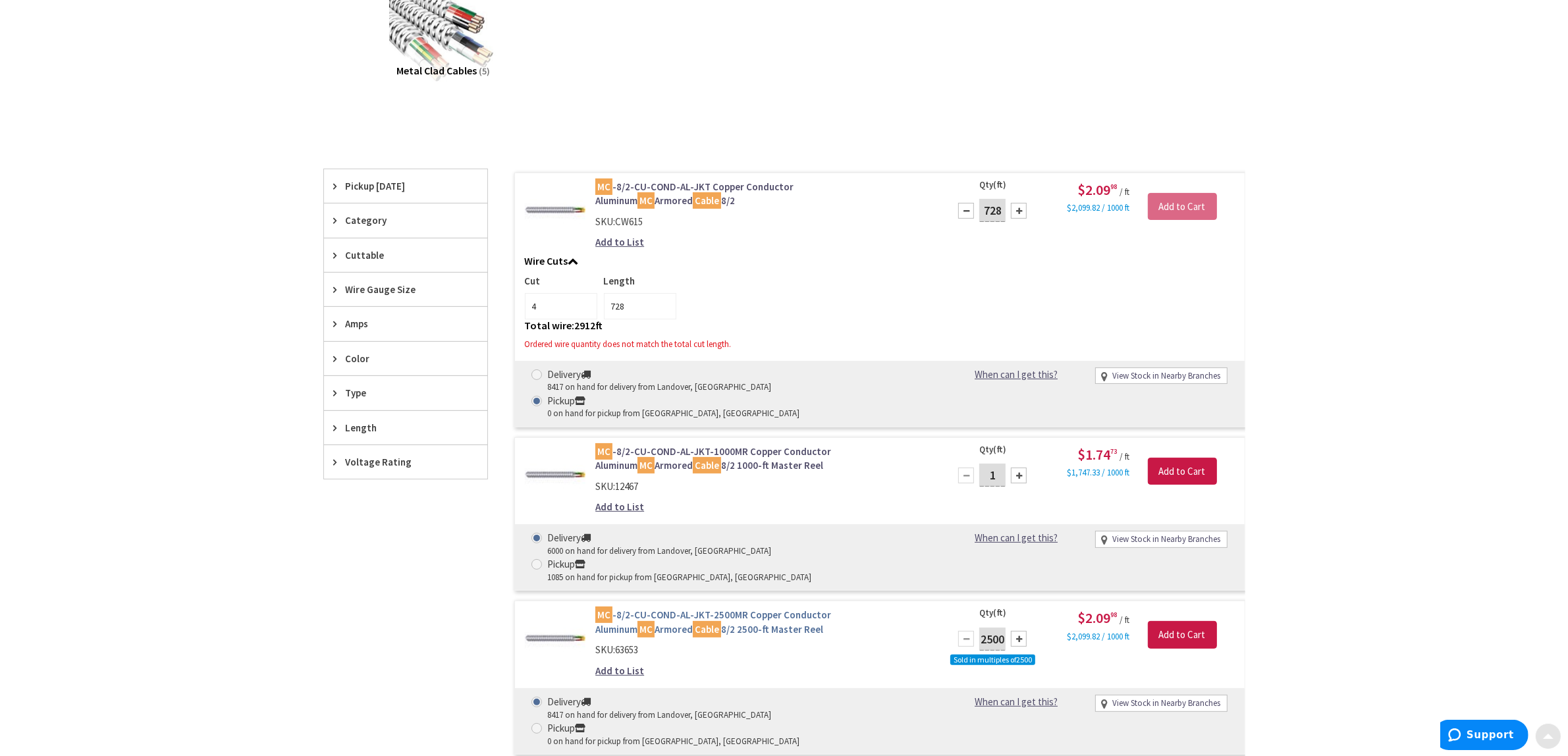
scroll to position [247, 0]
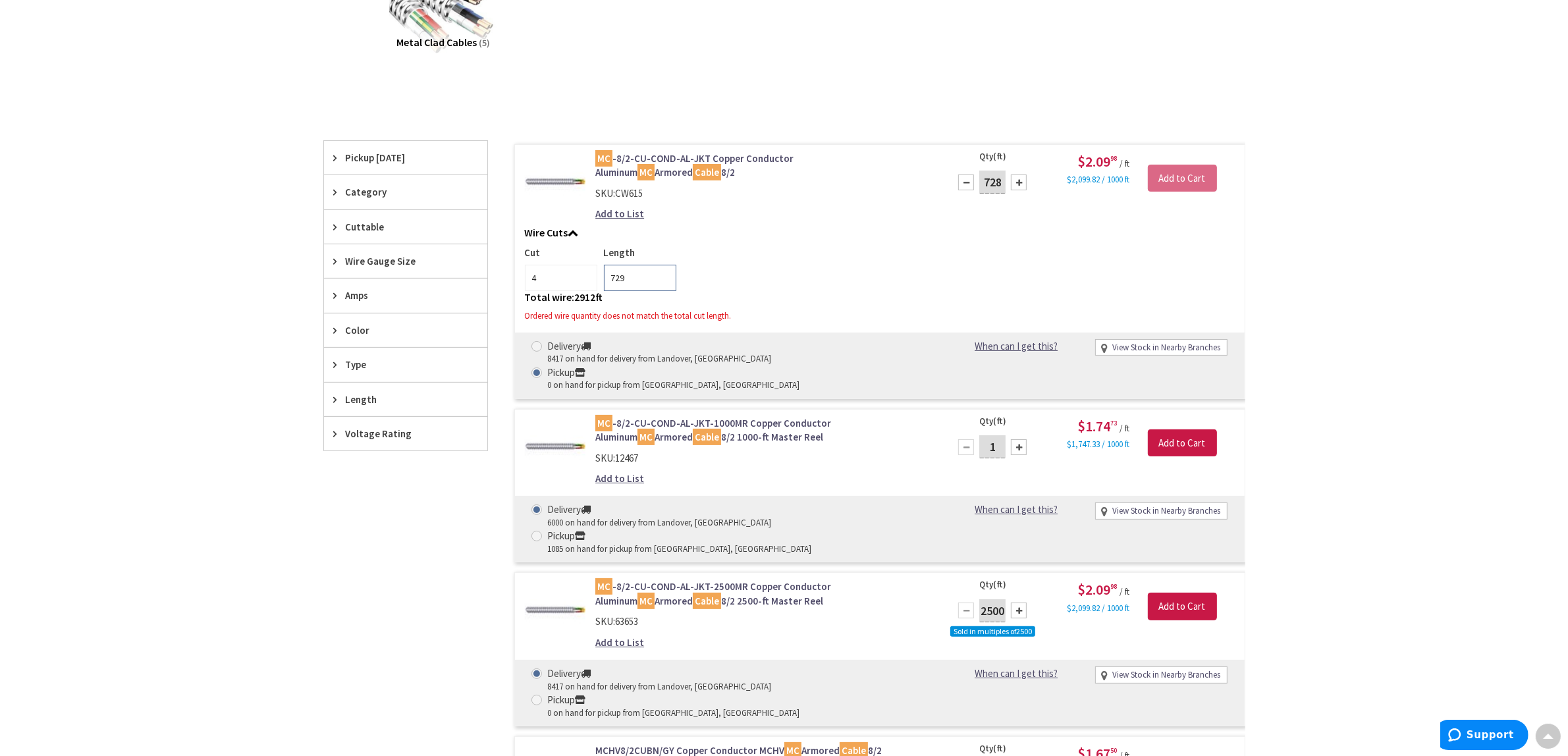
click at [664, 276] on input "729" at bounding box center [640, 278] width 73 height 26
type input "7"
type input "125"
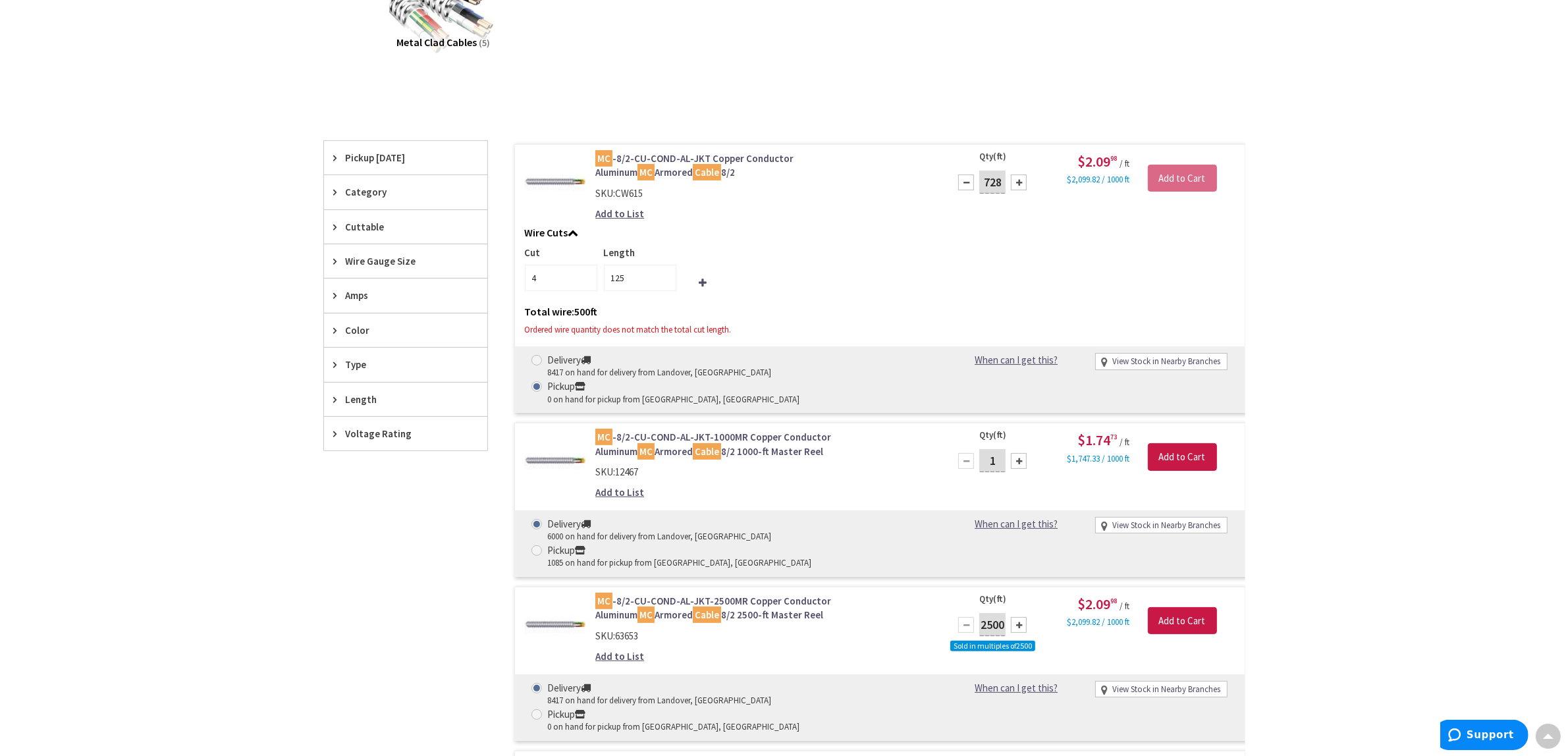
click at [820, 287] on div "Cut 4 Length 125" at bounding box center [879, 268] width 710 height 46
click at [1000, 185] on input "728" at bounding box center [992, 182] width 26 height 23
type input "7"
type input "500"
click at [1035, 255] on div "Cut 4 Length 125" at bounding box center [879, 268] width 710 height 46
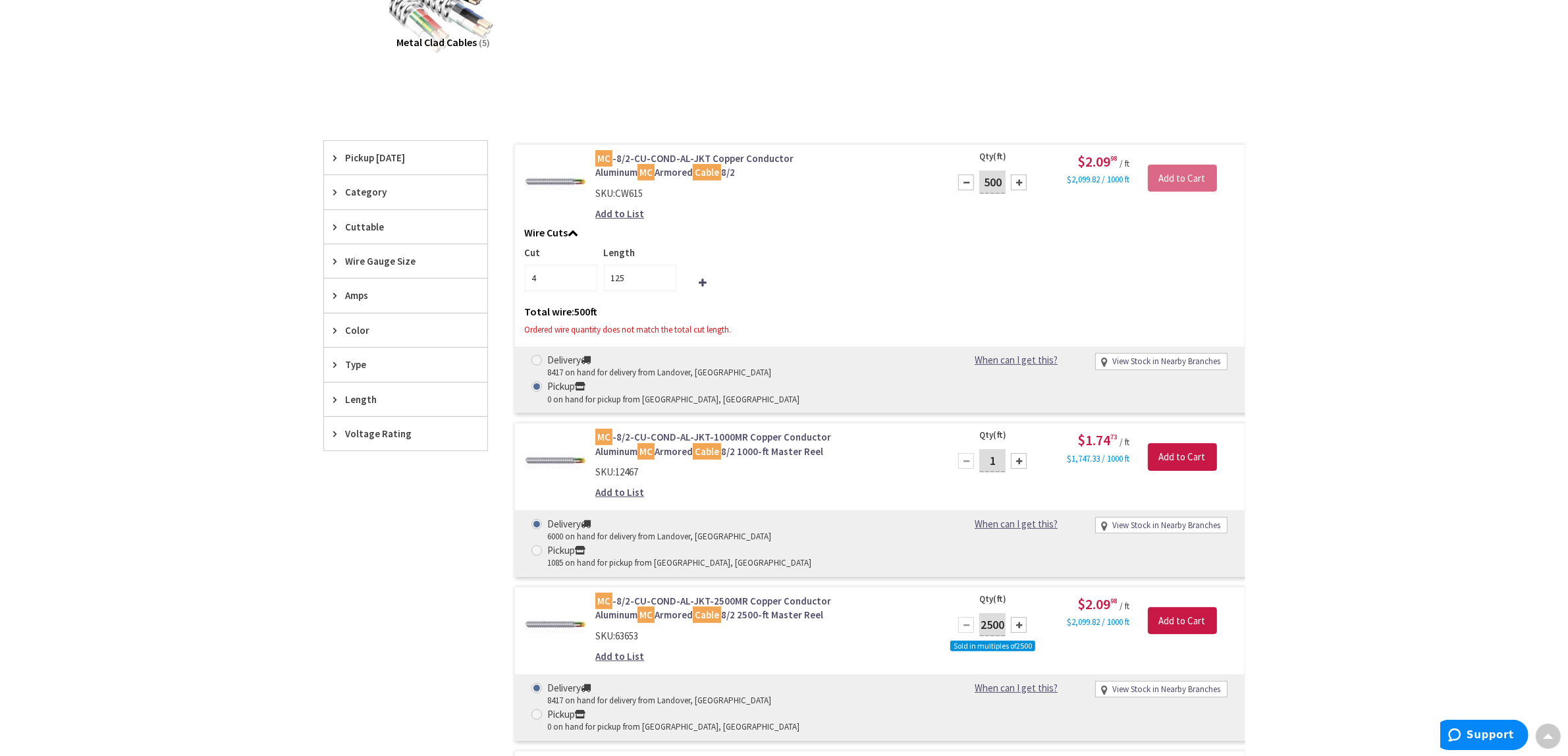
type input "500"
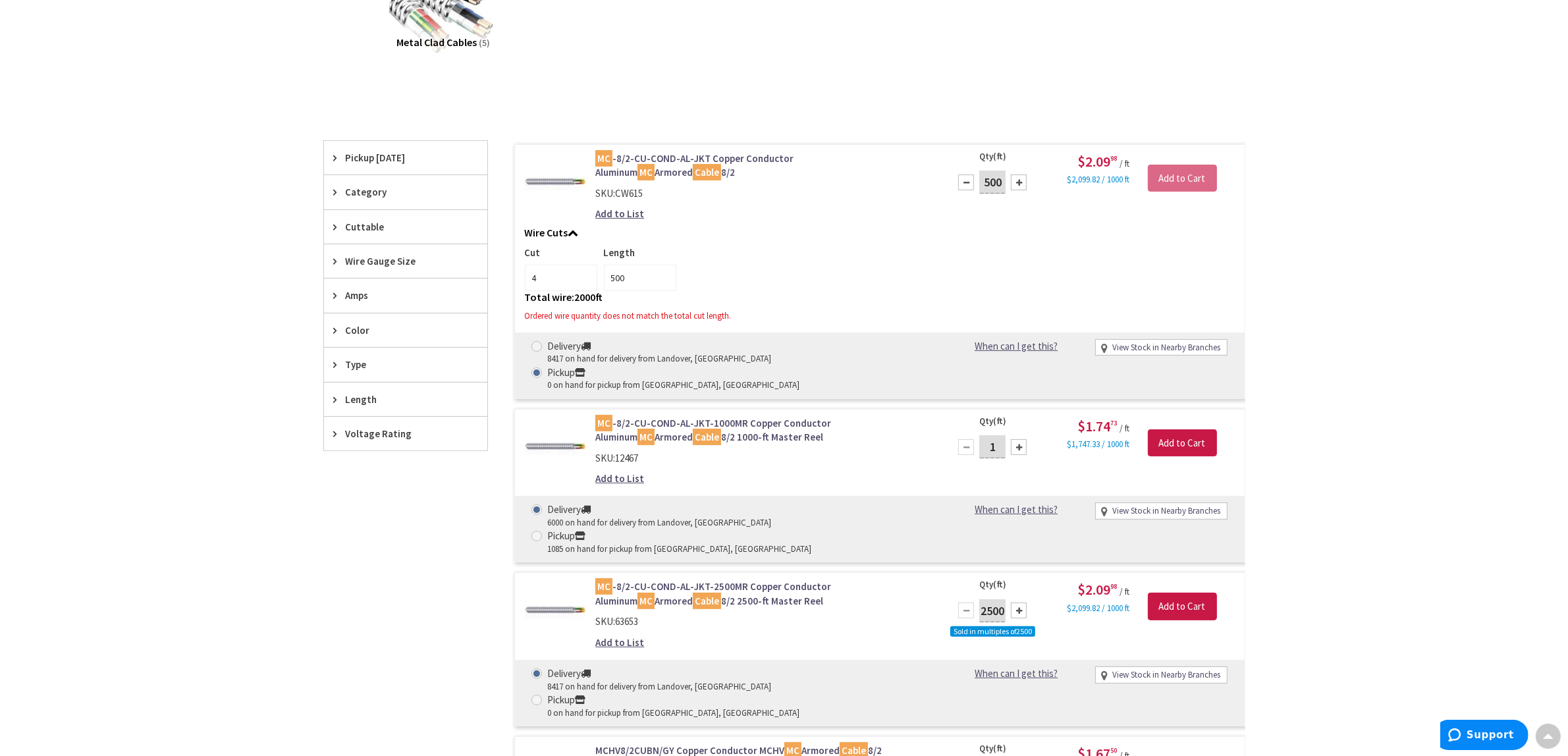
scroll to position [0, 0]
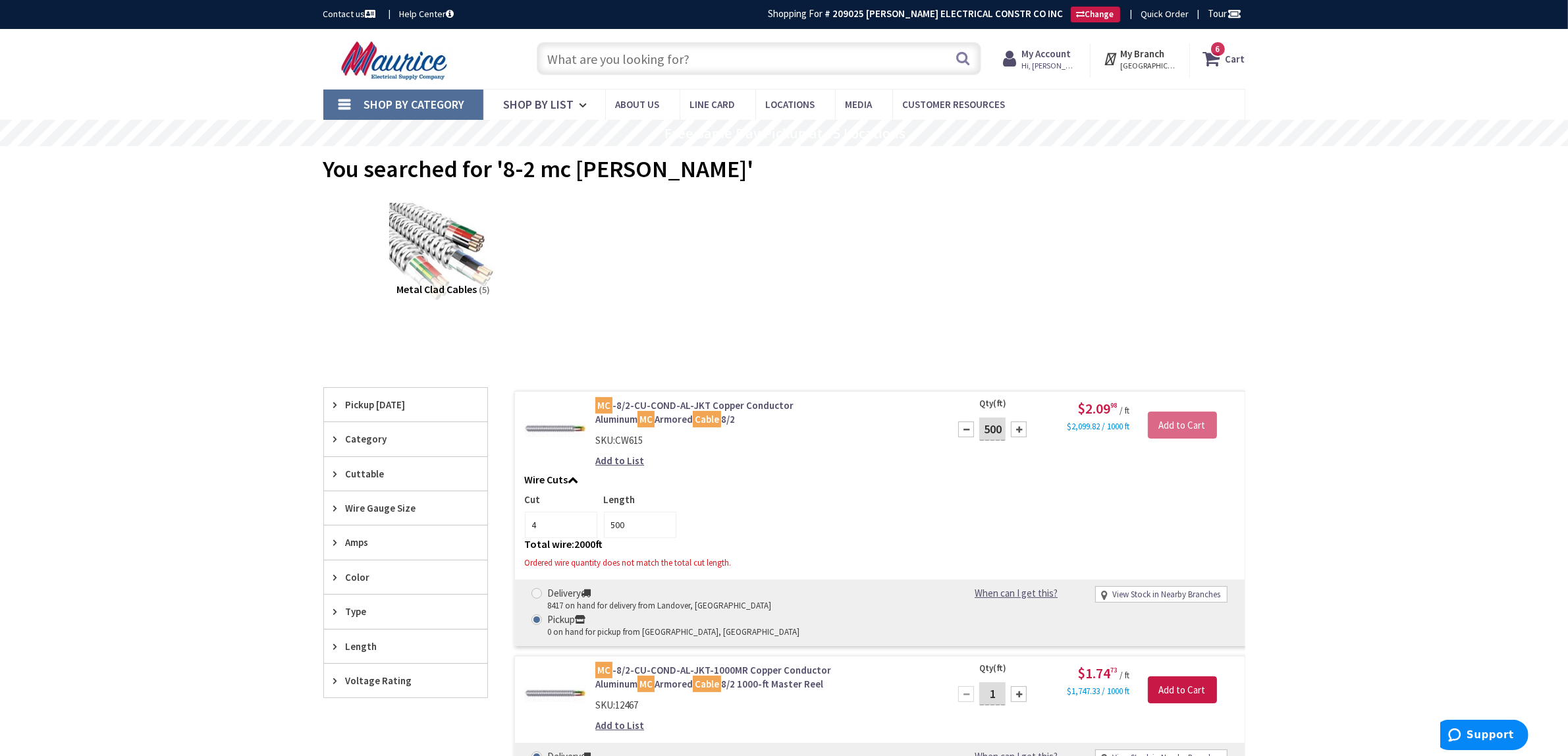
drag, startPoint x: 596, startPoint y: 57, endPoint x: 1057, endPoint y: 208, distance: 485.1
click at [597, 57] on input "text" at bounding box center [759, 58] width 444 height 33
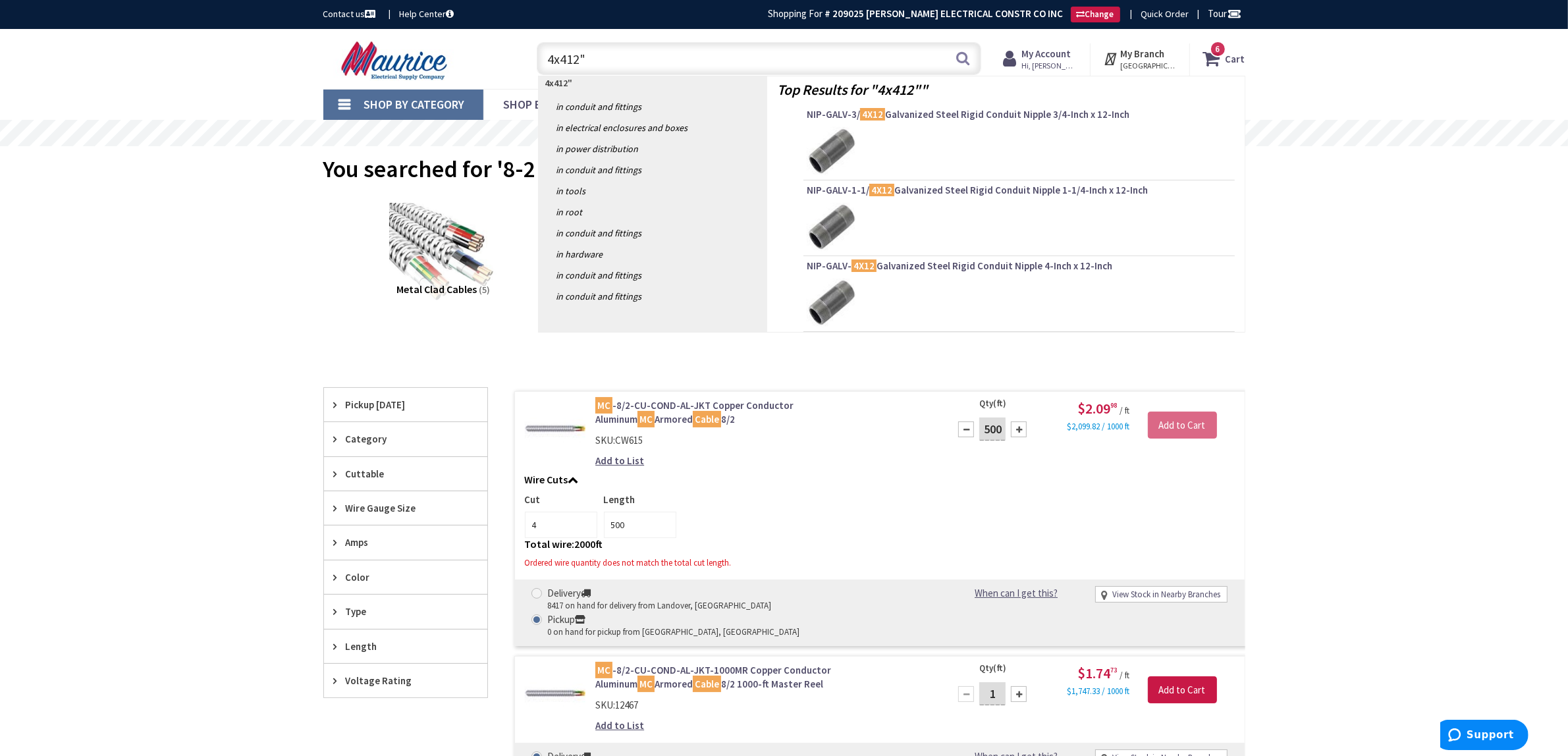
type input "4x4x12""
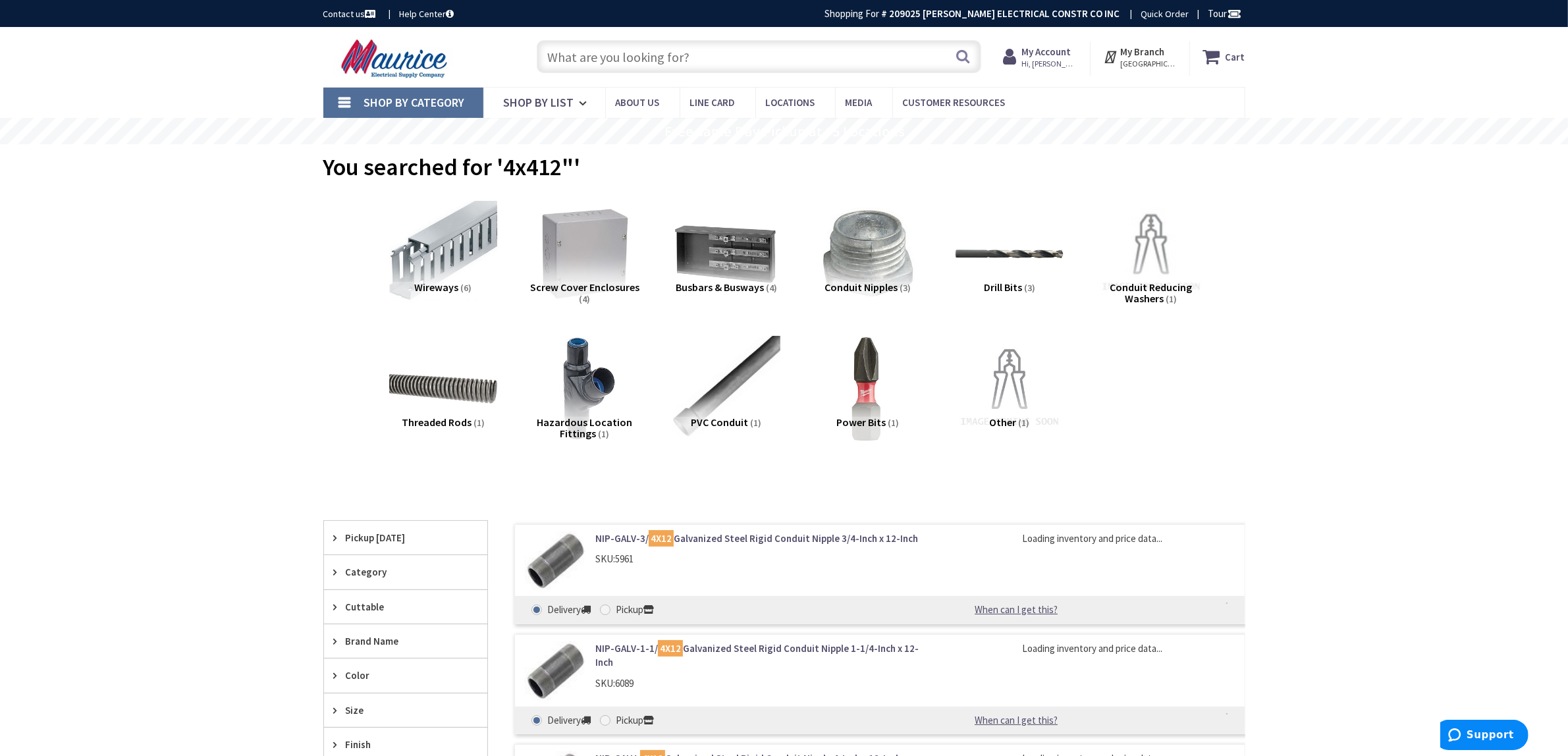
click at [640, 50] on input "text" at bounding box center [759, 56] width 444 height 33
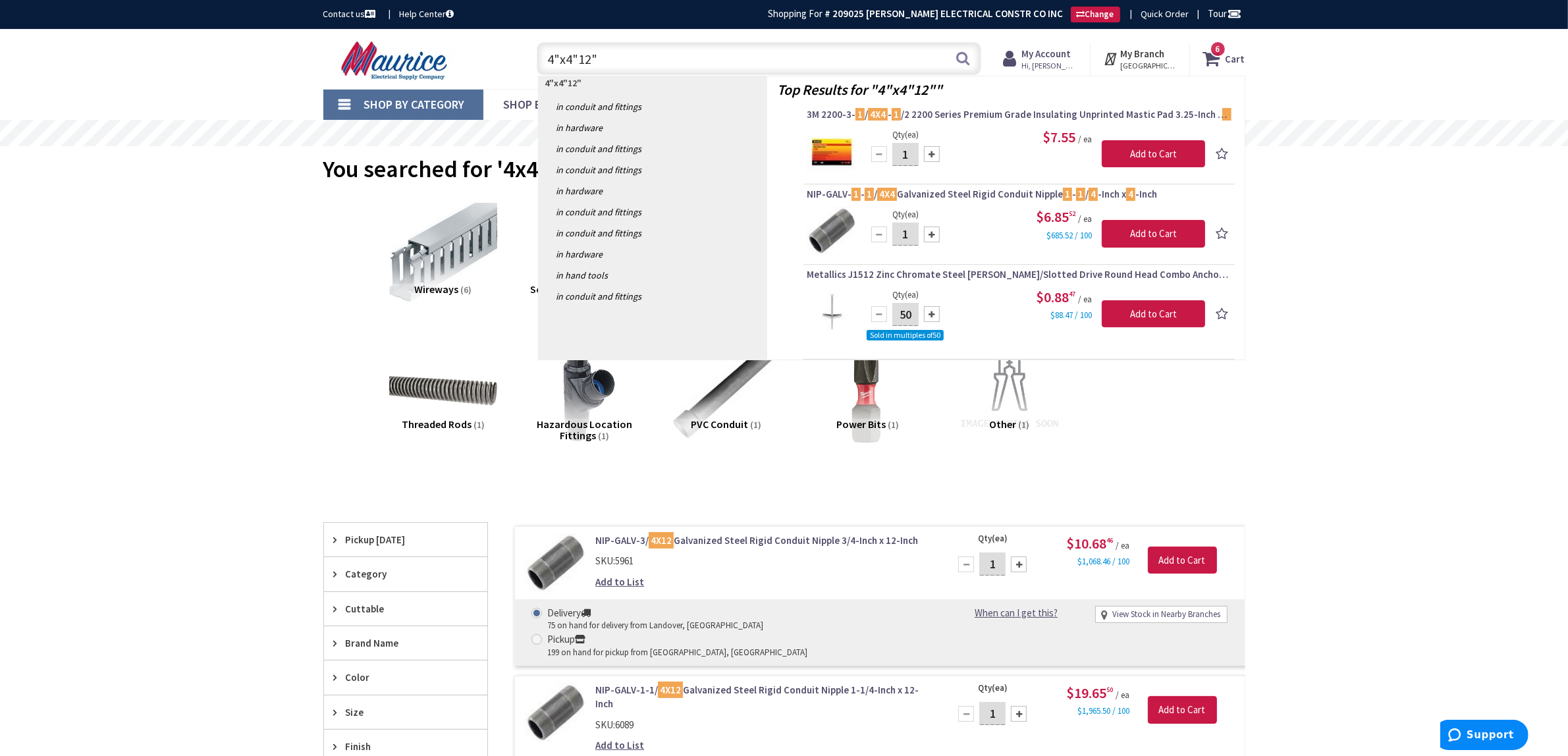
type input "4"x4"x12""
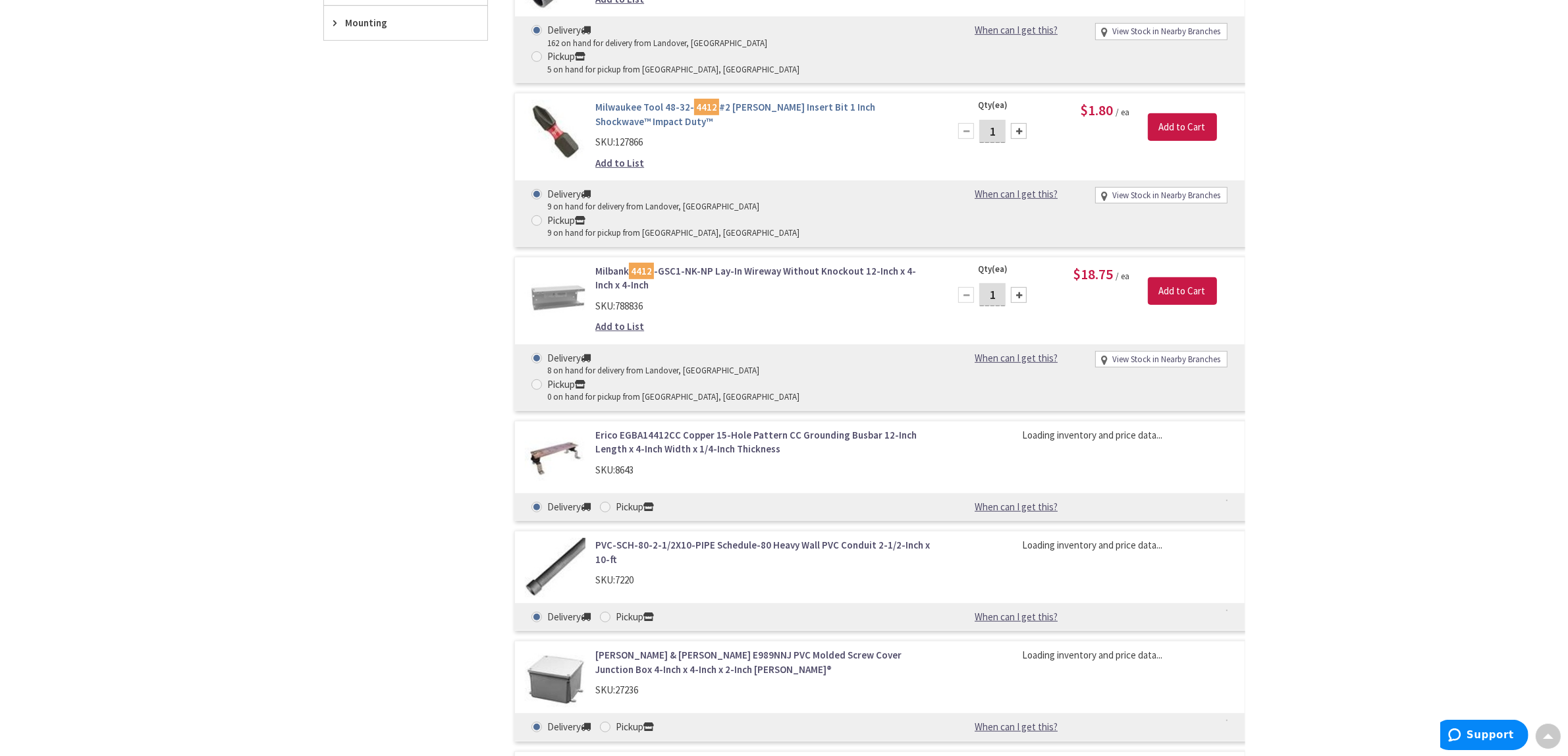
scroll to position [905, 0]
